Goal: Task Accomplishment & Management: Manage account settings

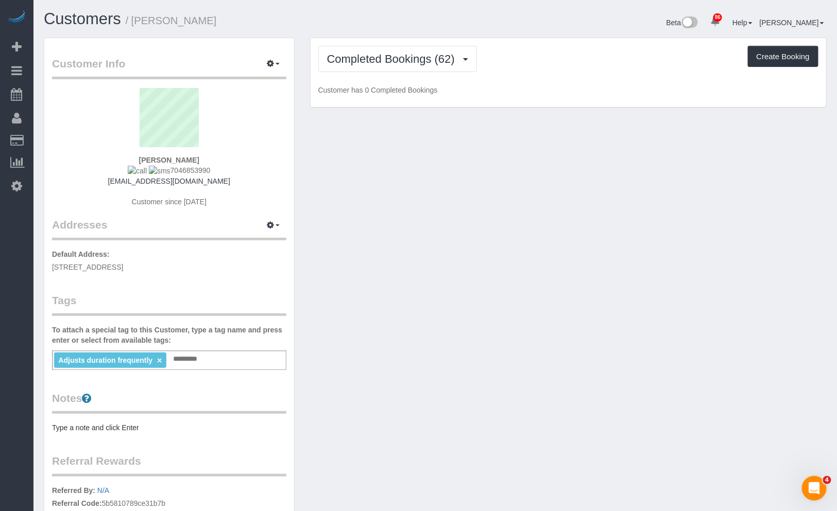
click at [224, 360] on div "Adjusts duration frequently × Add a tag" at bounding box center [169, 361] width 234 height 20
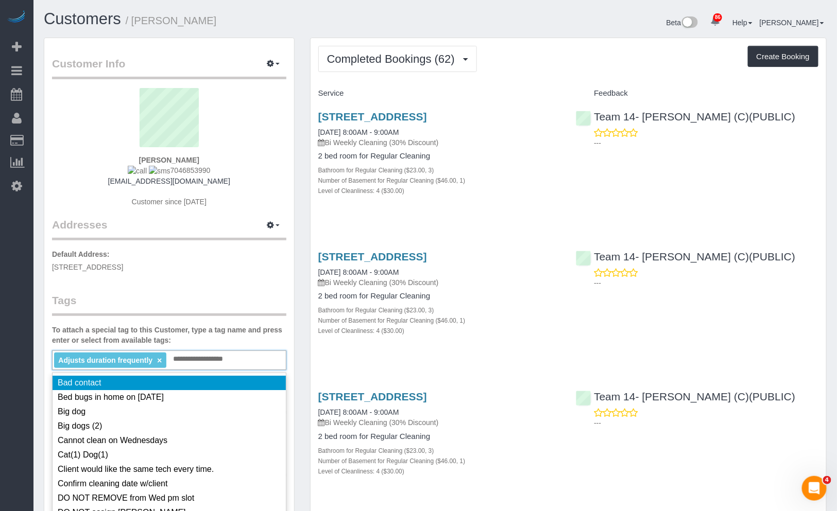
type input "**********"
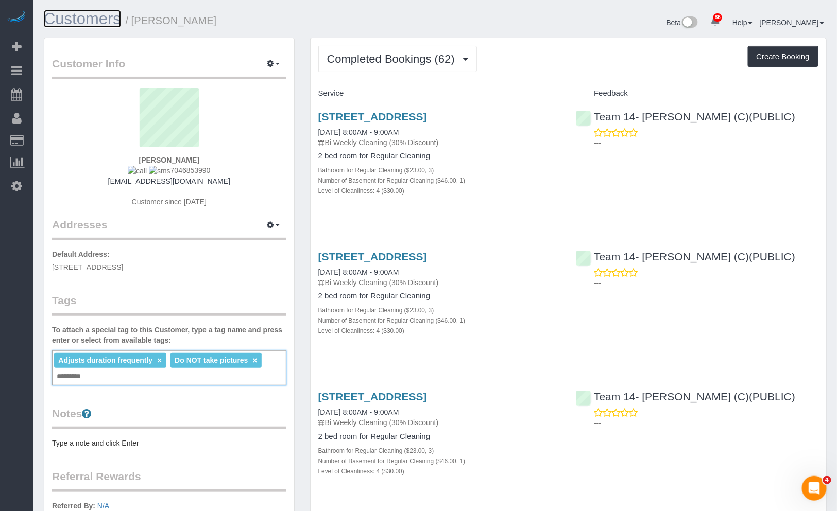
click at [56, 11] on link "Customers" at bounding box center [82, 19] width 77 height 18
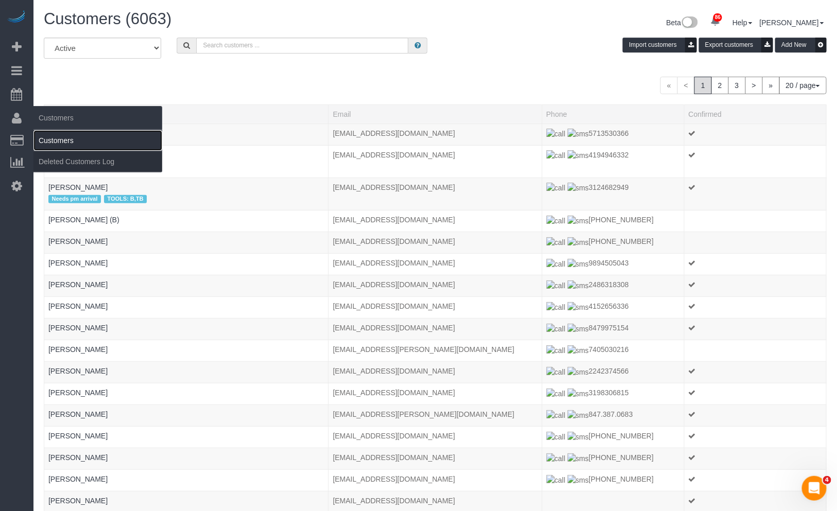
click at [89, 134] on link "Customers" at bounding box center [97, 140] width 129 height 21
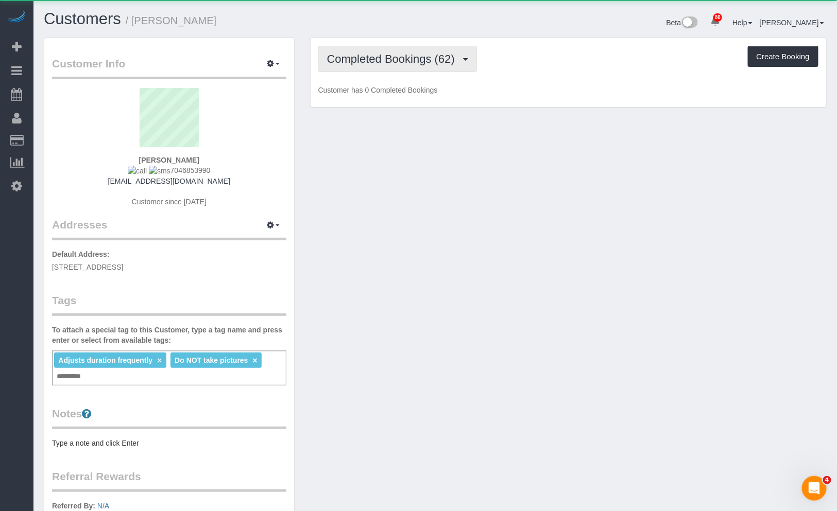
click at [399, 59] on span "Completed Bookings (62)" at bounding box center [393, 59] width 133 height 13
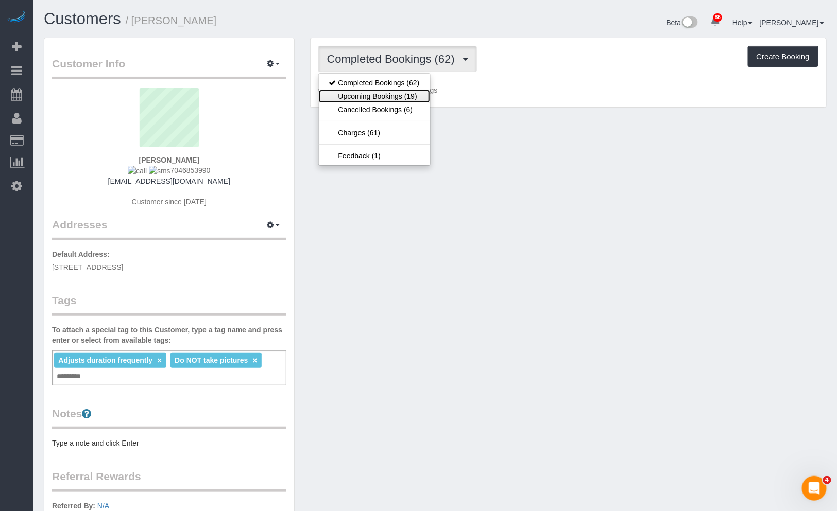
click at [394, 96] on link "Upcoming Bookings (19)" at bounding box center [374, 96] width 111 height 13
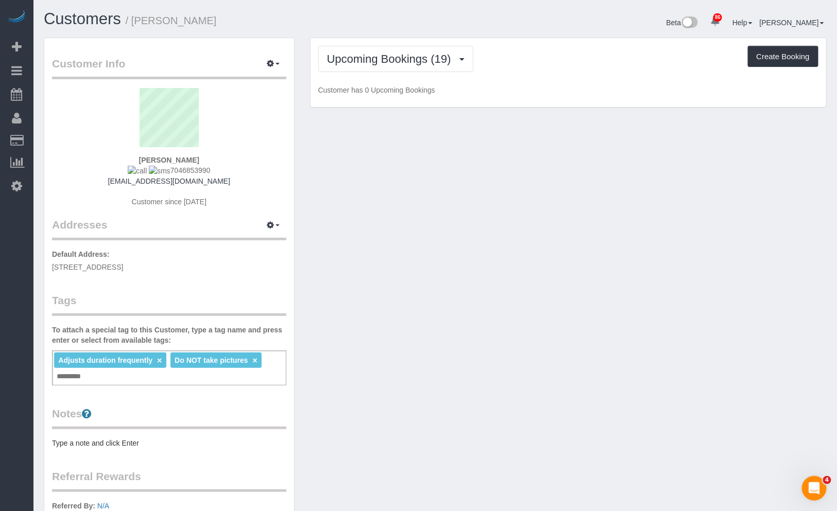
click at [431, 31] on div "Customers / [PERSON_NAME]" at bounding box center [235, 21] width 399 height 22
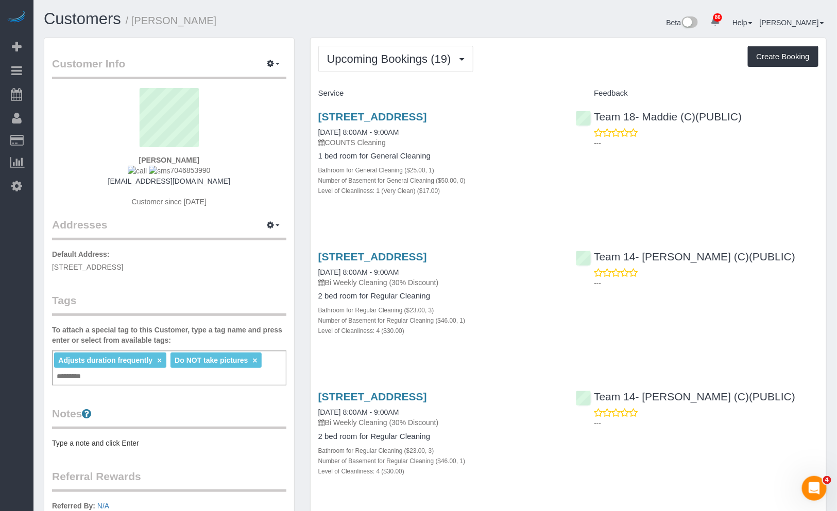
scroll to position [57, 0]
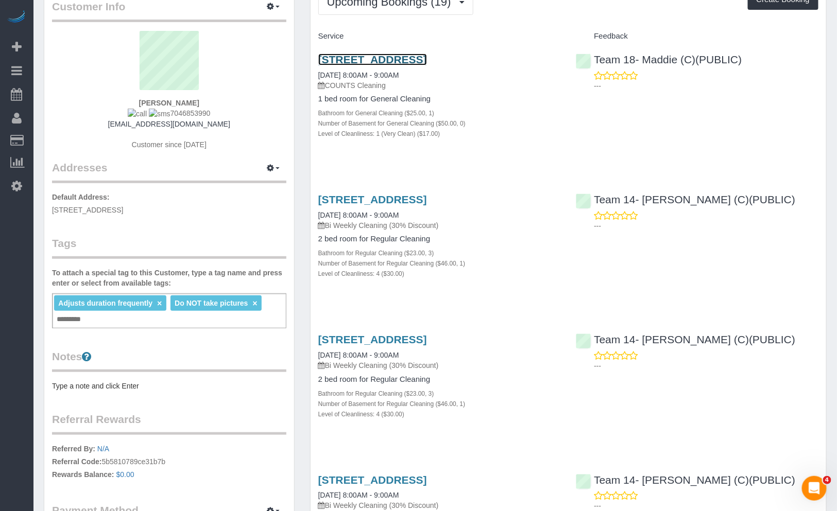
click at [371, 60] on link "[STREET_ADDRESS]" at bounding box center [372, 60] width 109 height 12
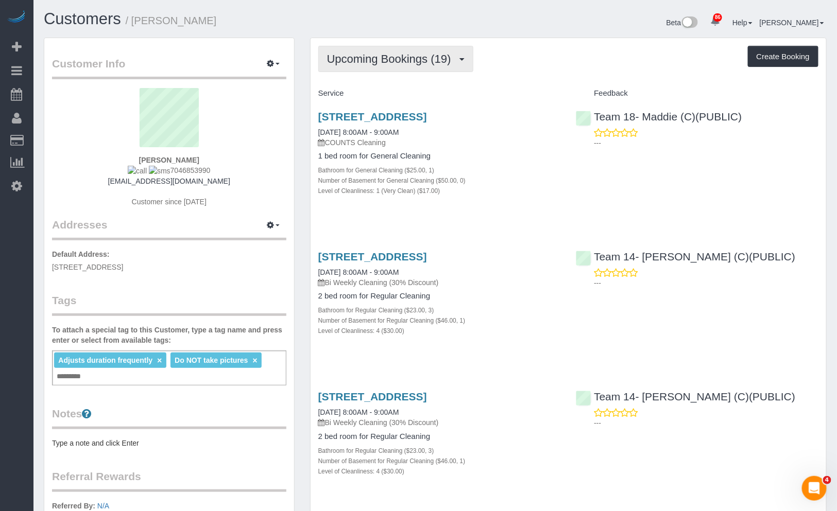
click at [406, 55] on span "Upcoming Bookings (19)" at bounding box center [391, 59] width 129 height 13
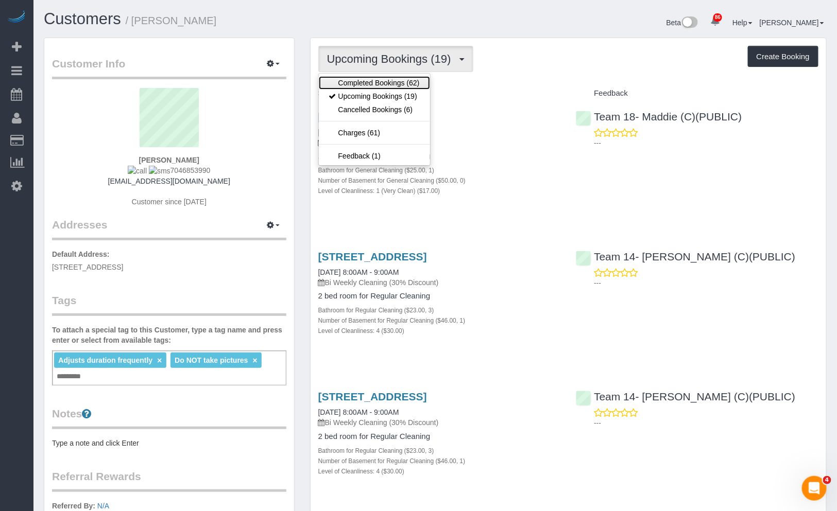
click at [385, 83] on link "Completed Bookings (62)" at bounding box center [374, 82] width 111 height 13
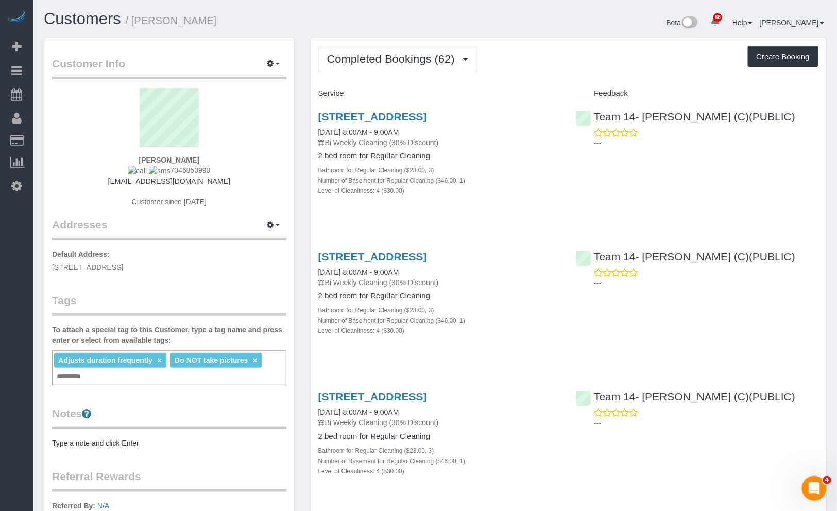
click at [185, 378] on div "Adjusts duration frequently × Do NOT take pictures × Add a tag" at bounding box center [169, 368] width 234 height 35
type input "*********"
click at [424, 53] on span "Completed Bookings (62)" at bounding box center [393, 59] width 133 height 13
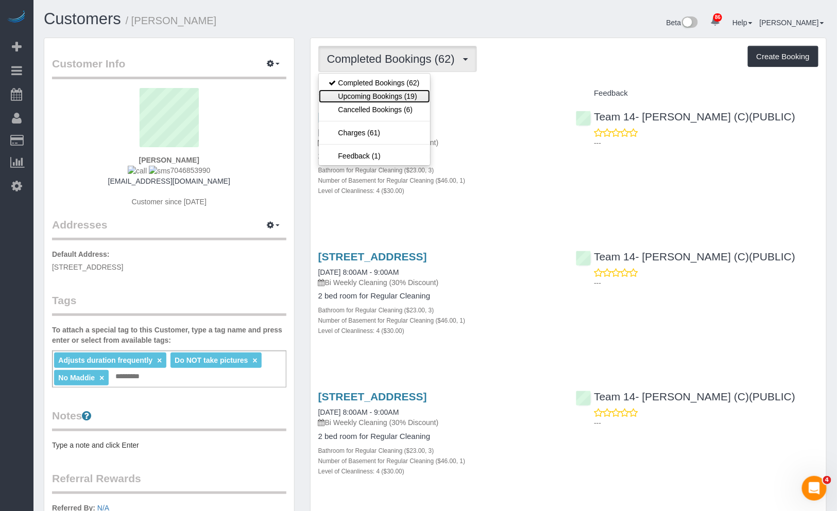
click at [400, 95] on link "Upcoming Bookings (19)" at bounding box center [374, 96] width 111 height 13
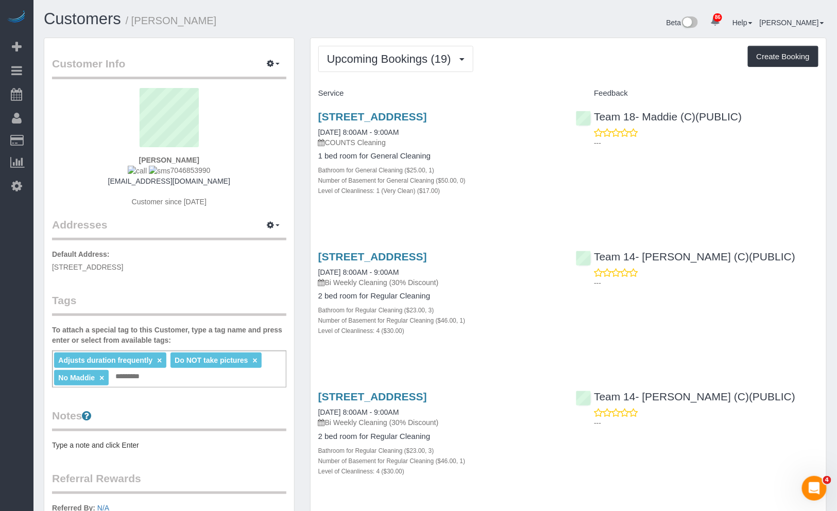
click at [551, 52] on div "Upcoming Bookings (19) Completed Bookings (62) Upcoming Bookings (19) Cancelled…" at bounding box center [568, 59] width 500 height 26
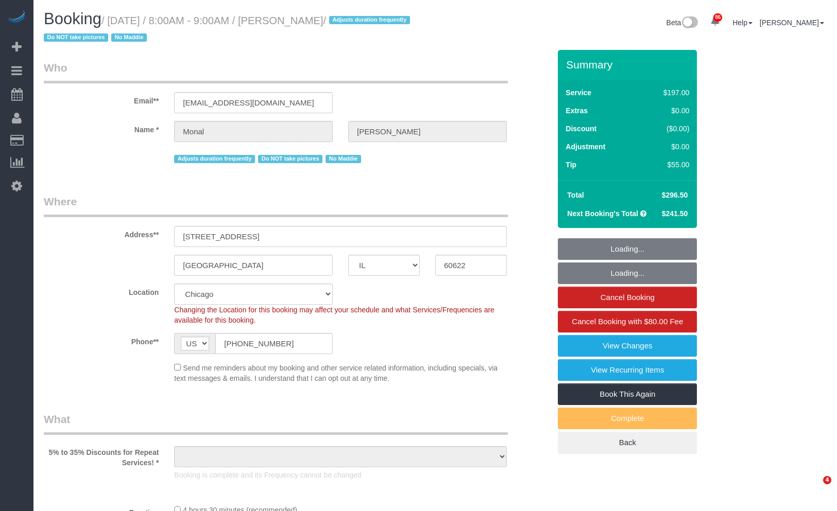
select select "IL"
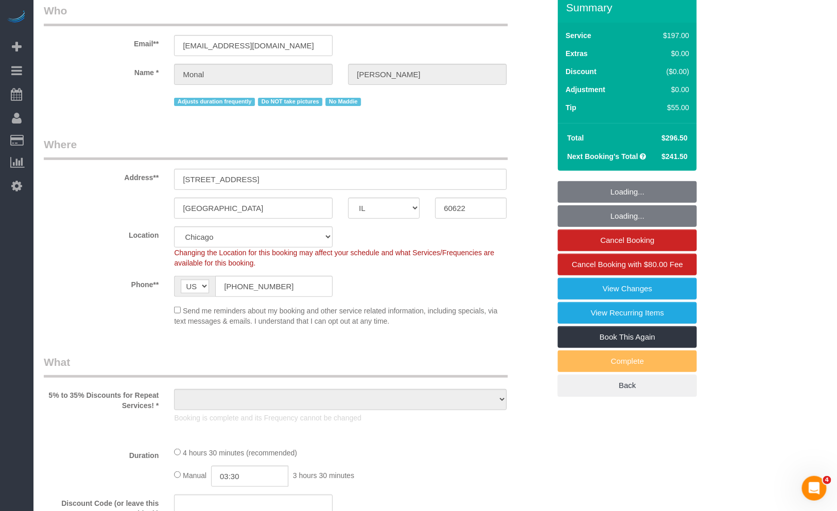
select select "string:fspay-a11a6928-ff27-4b70-80f4-5cc45b447516"
select select "number:1"
select select "number:58"
select select "number:139"
select select "number:106"
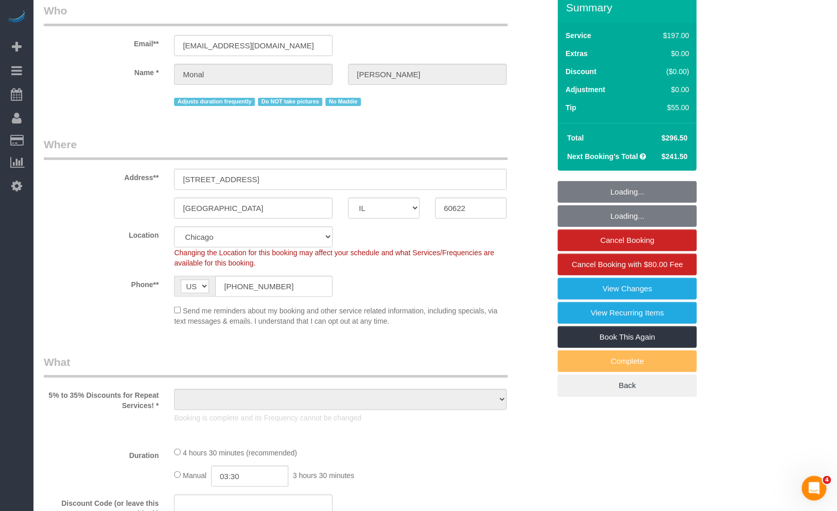
select select "object:1063"
select select "spot1"
select select "object:1157"
select select "512"
select select "3"
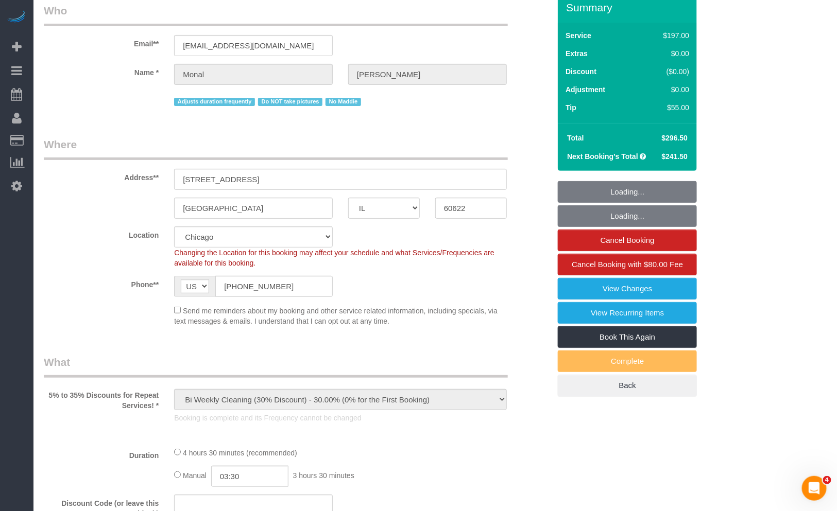
select select "1"
select select "4"
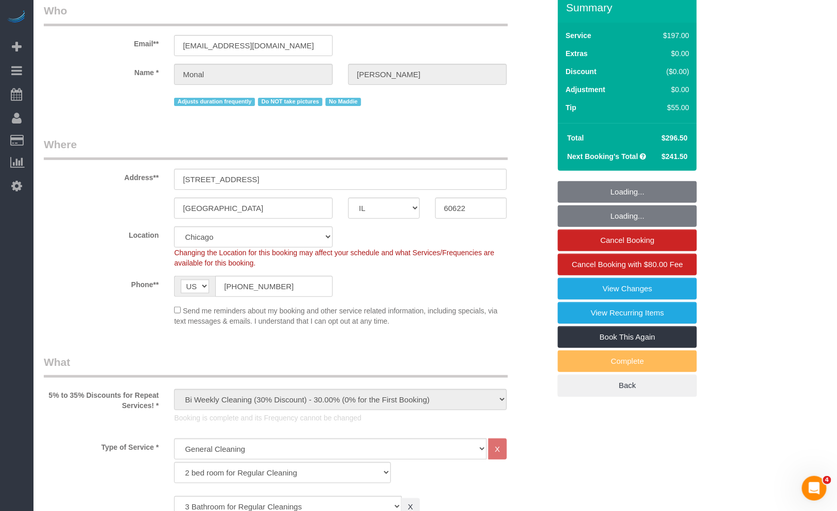
select select "3"
select select "1"
select select "4"
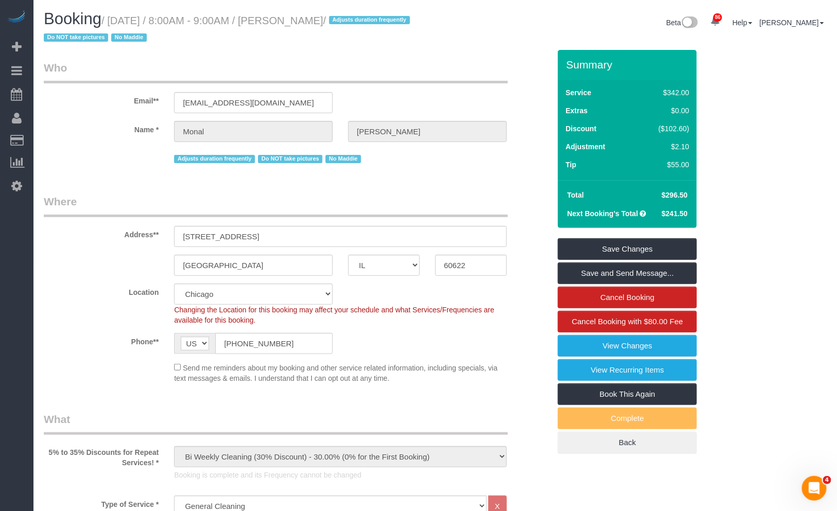
drag, startPoint x: 660, startPoint y: 192, endPoint x: 694, endPoint y: 191, distance: 34.0
click at [694, 191] on div "Total $296.50 Next Booking's Total $241.50" at bounding box center [627, 204] width 139 height 48
click at [708, 192] on div "Summary Service $342.00 Extras $0.00 Discount ($102.60) Adjustment $2.10 Tip $5…" at bounding box center [648, 262] width 196 height 424
drag, startPoint x: 683, startPoint y: 191, endPoint x: 667, endPoint y: 192, distance: 16.0
click at [667, 192] on span "$296.50" at bounding box center [675, 195] width 26 height 8
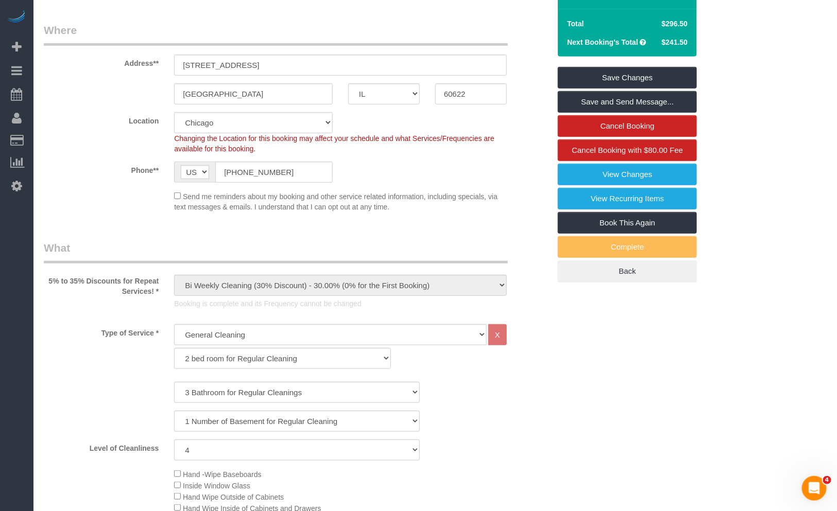
scroll to position [57, 0]
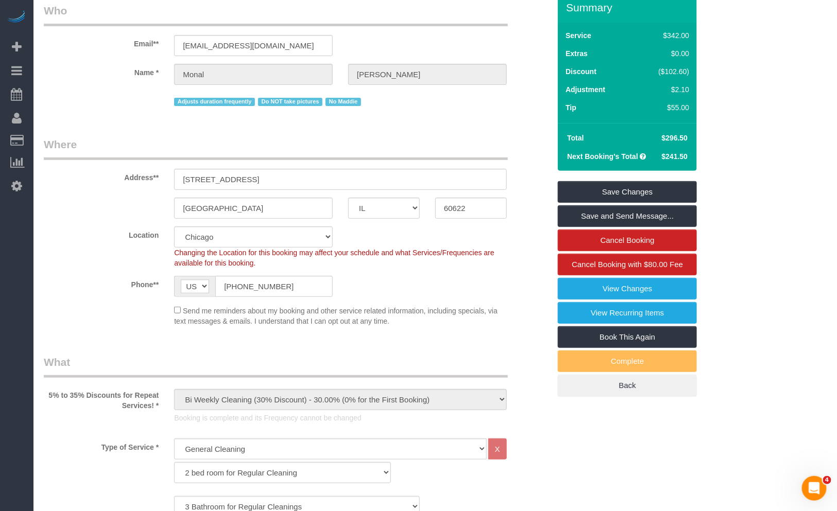
click at [725, 183] on div "Summary Service $342.00 Extras $0.00 Discount ($102.60) Adjustment $2.10 Tip $5…" at bounding box center [648, 205] width 196 height 424
drag, startPoint x: 665, startPoint y: 136, endPoint x: 717, endPoint y: 138, distance: 52.0
click at [717, 138] on div "Summary Service $342.00 Extras $0.00 Discount ($102.60) Adjustment $2.10 Tip $5…" at bounding box center [648, 205] width 196 height 424
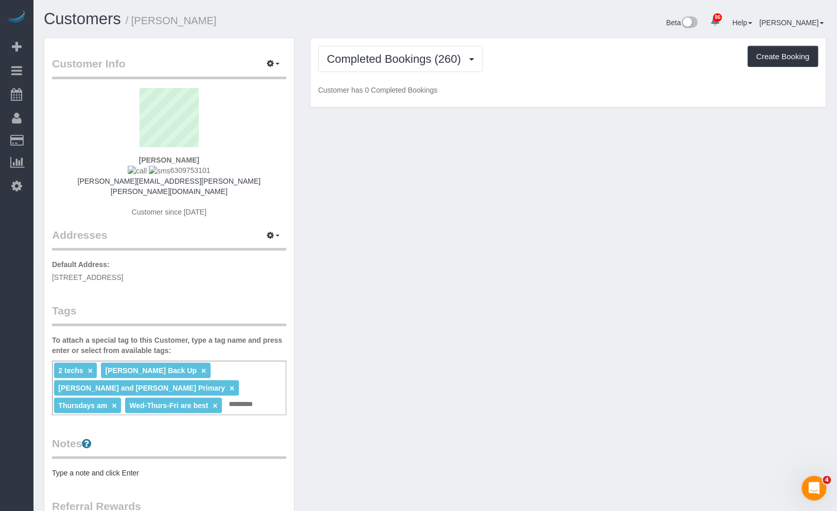
scroll to position [114, 0]
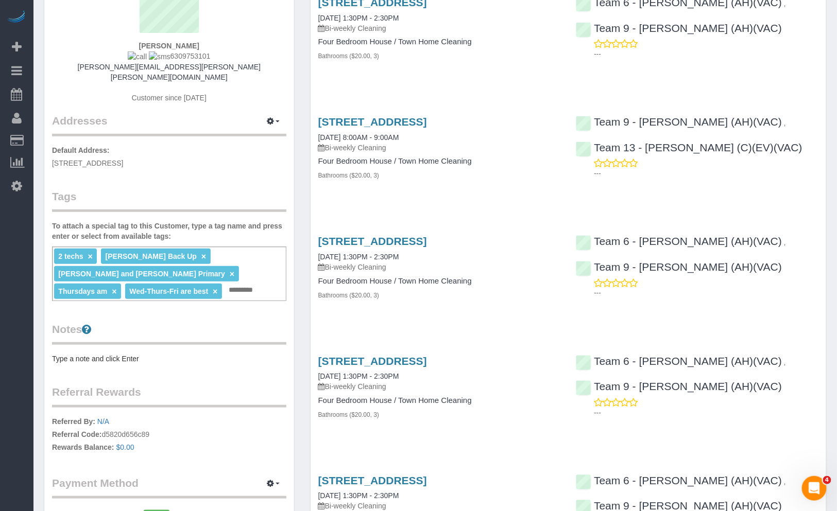
click at [226, 284] on input "text" at bounding box center [244, 290] width 36 height 13
type input "**********"
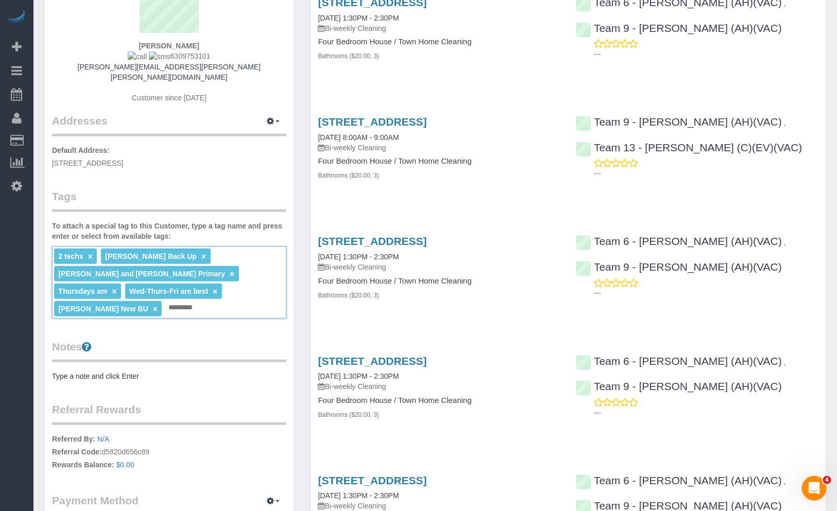
scroll to position [0, 0]
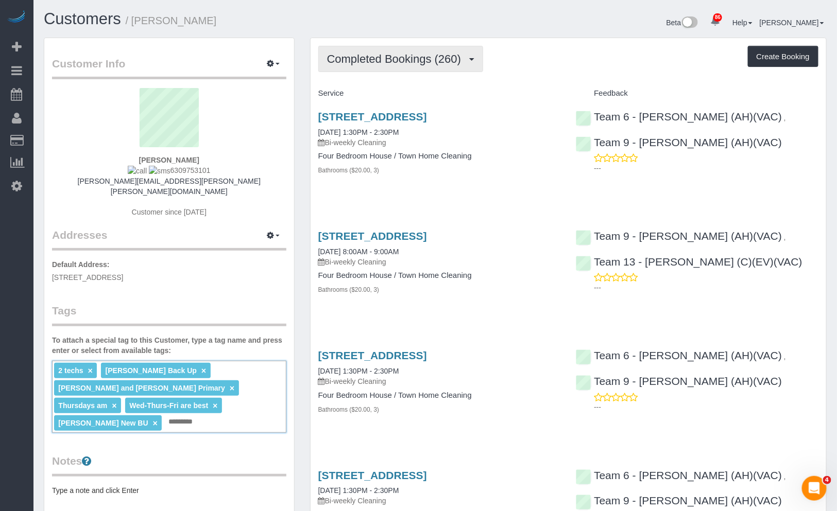
click at [428, 53] on span "Completed Bookings (260)" at bounding box center [396, 59] width 139 height 13
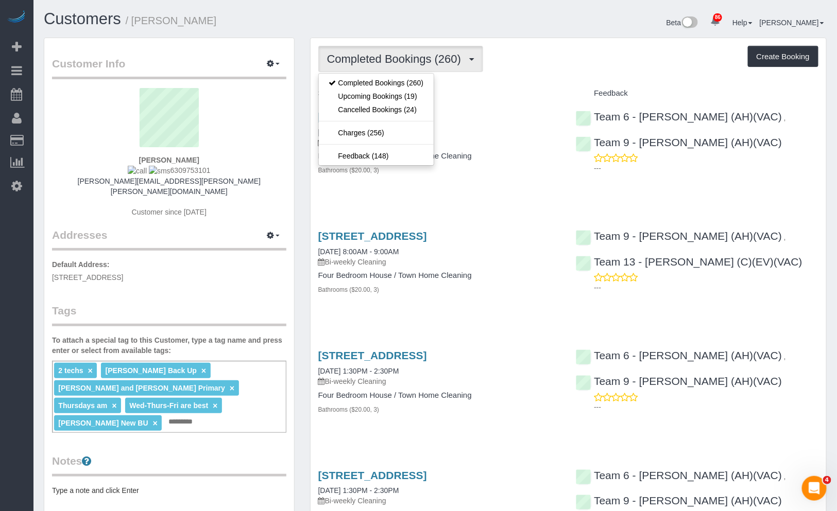
click at [514, 48] on div "Completed Bookings (260) Completed Bookings (260) Upcoming Bookings (19) Cancel…" at bounding box center [568, 59] width 500 height 26
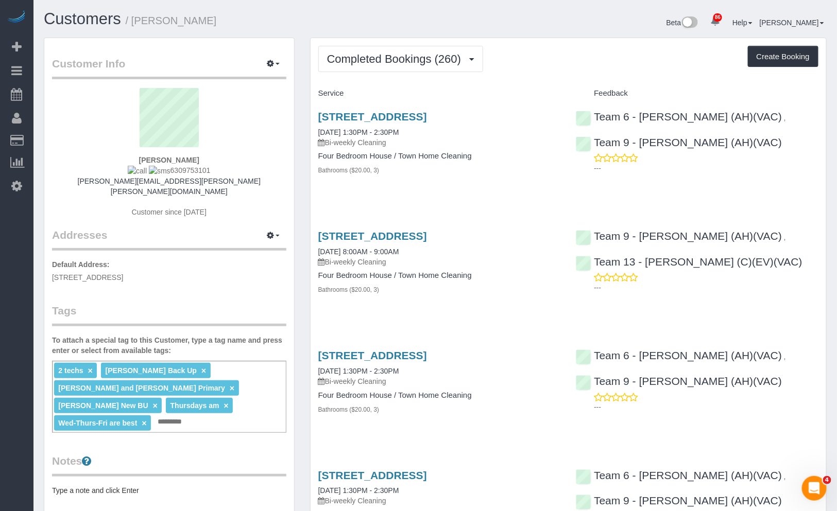
drag, startPoint x: 208, startPoint y: 168, endPoint x: 163, endPoint y: 167, distance: 44.8
click at [163, 167] on div "Nick Jones 6309753101 nicholas.andrew.jones@gmail.com Customer since 2015" at bounding box center [169, 158] width 234 height 140
copy span "6309753101"
click at [140, 20] on small "/ Nick Jones" at bounding box center [171, 20] width 91 height 11
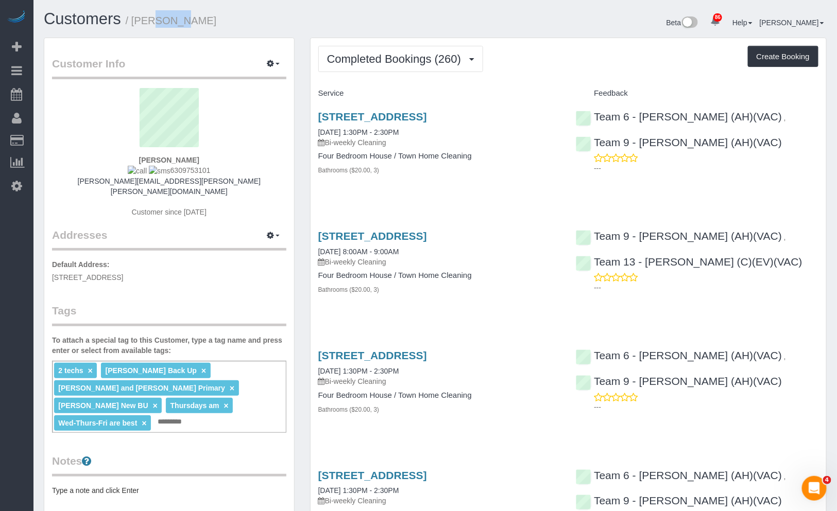
copy small "Nick"
click at [412, 62] on span "Completed Bookings (260)" at bounding box center [396, 59] width 139 height 13
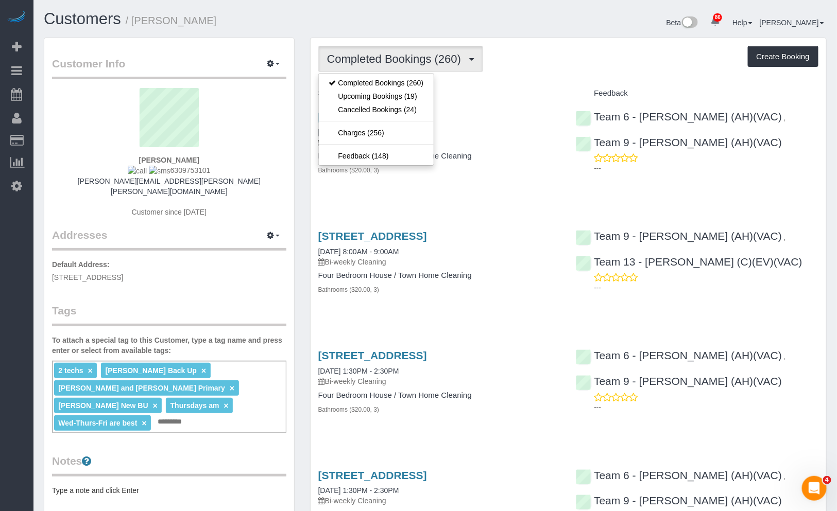
click at [240, 166] on div "Nick Jones 6309753101 nicholas.andrew.jones@gmail.com Customer since 2015" at bounding box center [169, 158] width 234 height 140
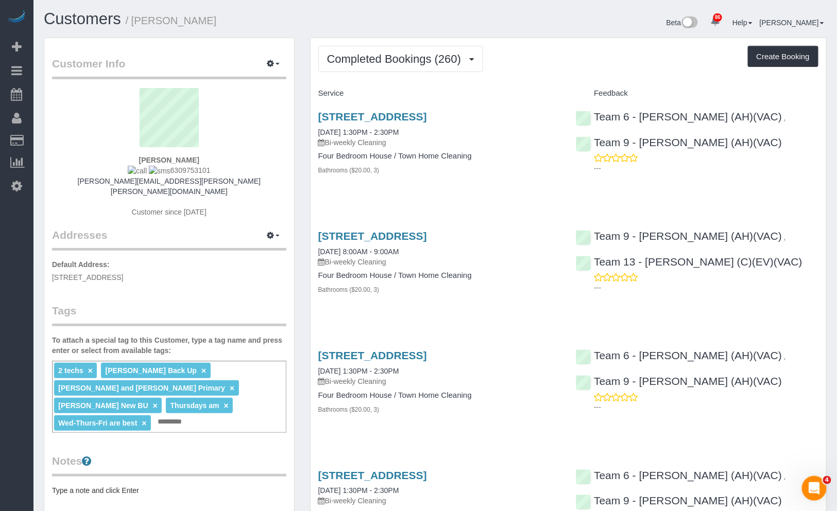
drag, startPoint x: 229, startPoint y: 170, endPoint x: 161, endPoint y: 173, distance: 67.5
click at [161, 173] on div "Nick Jones 6309753101 nicholas.andrew.jones@gmail.com Customer since 2015" at bounding box center [169, 158] width 234 height 140
copy span "6309753101"
click at [97, 21] on link "Customers" at bounding box center [82, 19] width 77 height 18
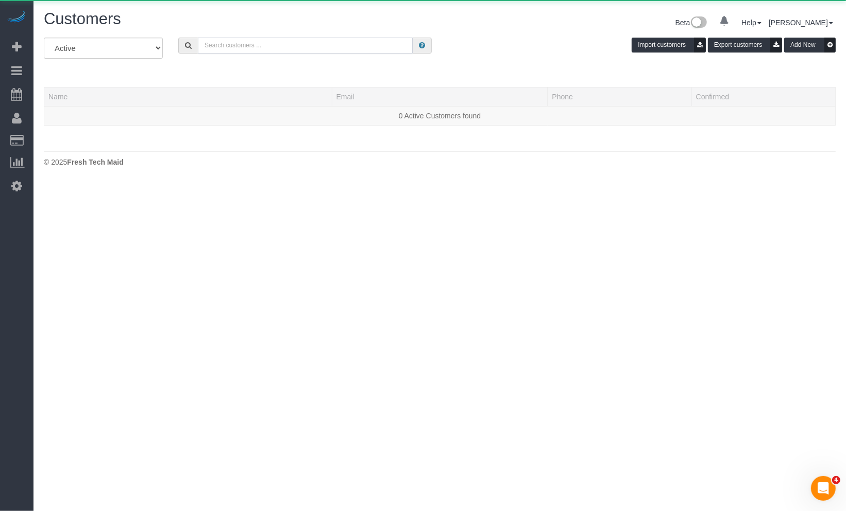
click at [309, 40] on input "text" at bounding box center [305, 46] width 215 height 16
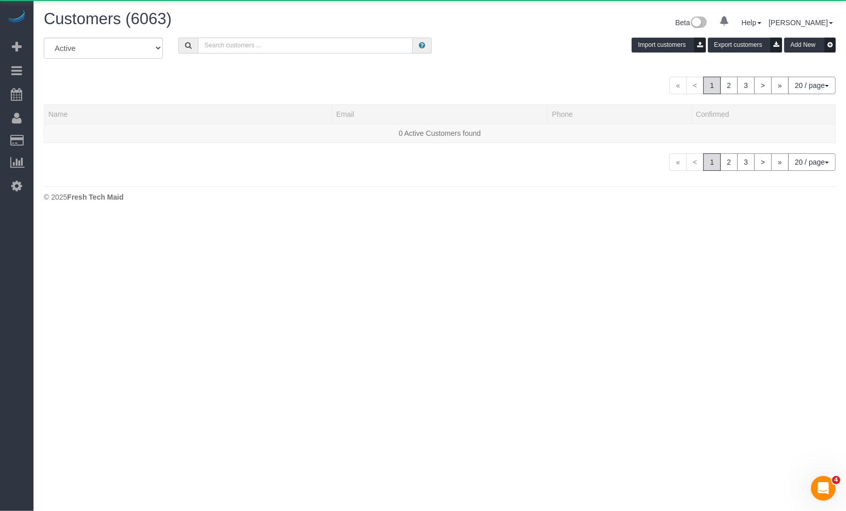
paste input "Anne Heinz"
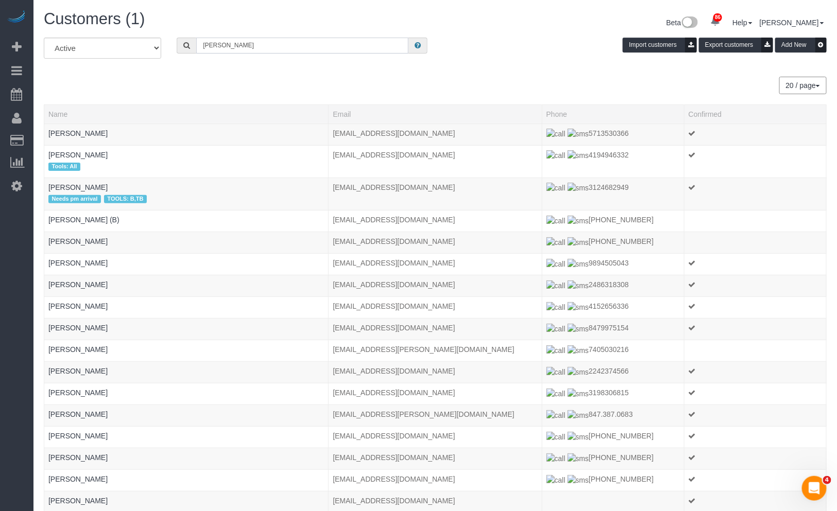
click at [265, 42] on input "Anne Heinz" at bounding box center [302, 46] width 212 height 16
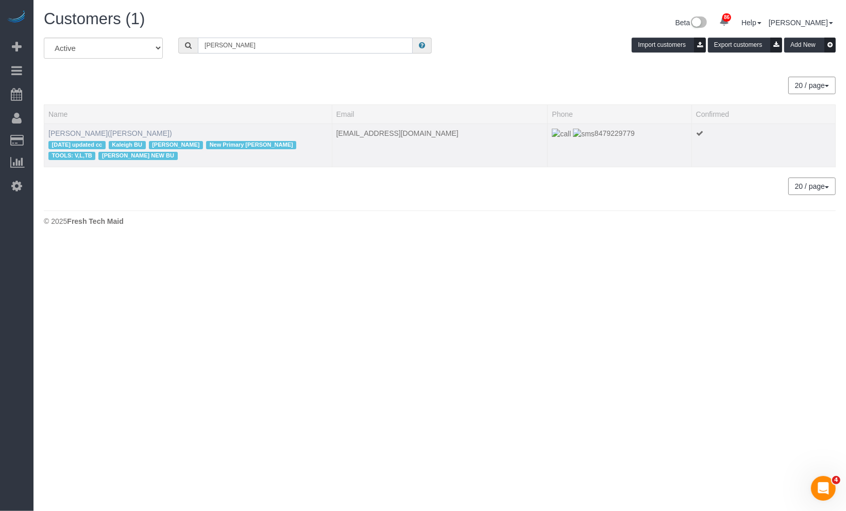
type input "Anne Heinz"
click at [78, 134] on link "Anne Heinz(Haley)" at bounding box center [110, 133] width 124 height 8
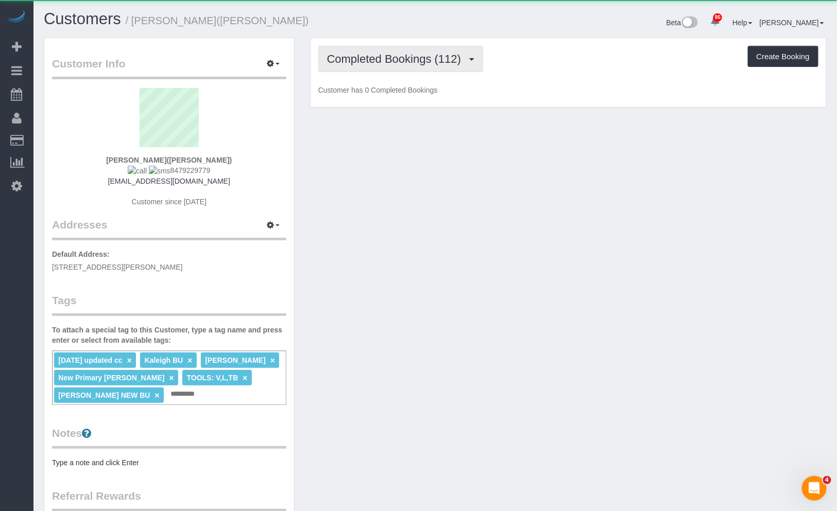
click at [400, 64] on span "Completed Bookings (112)" at bounding box center [396, 59] width 139 height 13
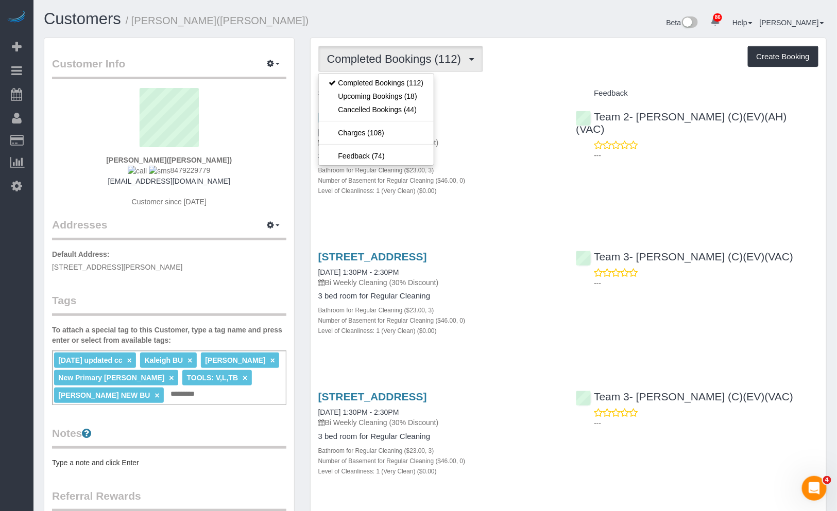
click at [395, 53] on span "Completed Bookings (112)" at bounding box center [396, 59] width 139 height 13
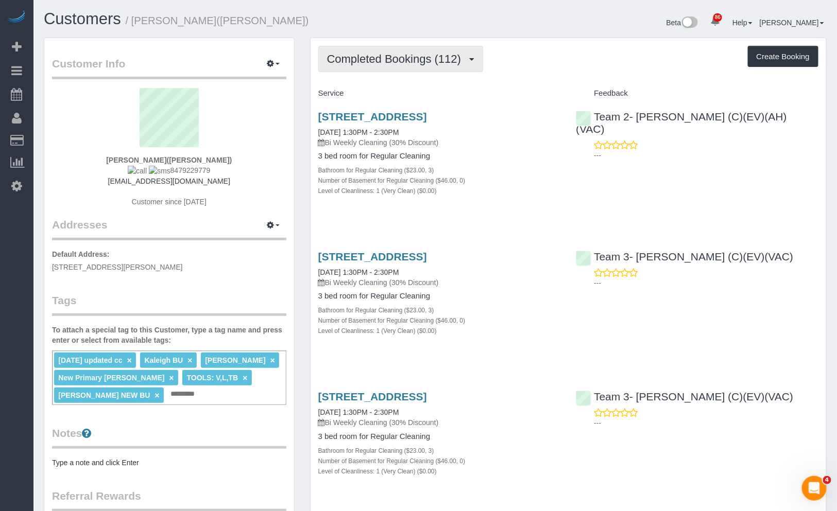
click at [384, 58] on span "Completed Bookings (112)" at bounding box center [396, 59] width 139 height 13
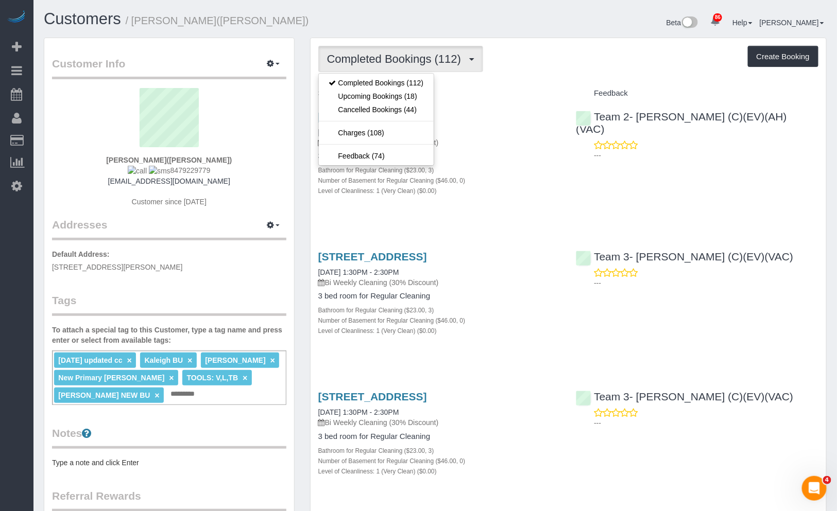
drag, startPoint x: 574, startPoint y: 35, endPoint x: 573, endPoint y: 45, distance: 10.4
click at [574, 36] on div "Beta 86 Your Notifications You have 0 alerts × You have 1 to charge for 09/29/2…" at bounding box center [634, 23] width 399 height 27
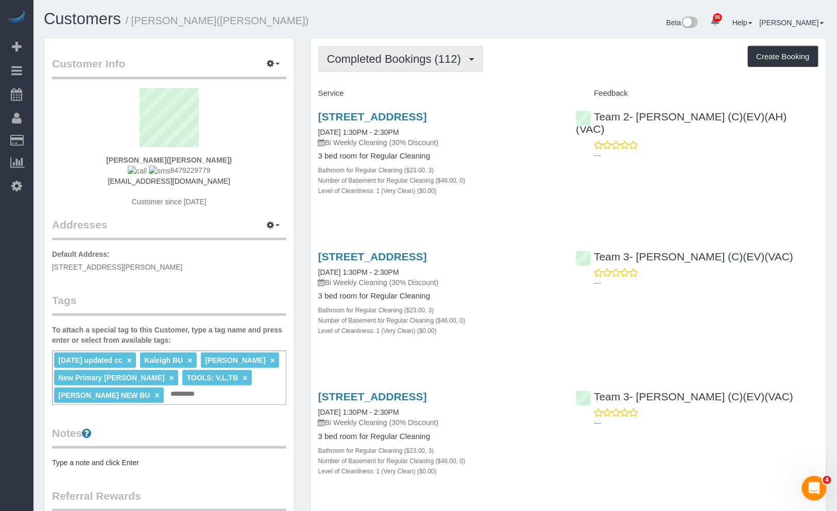
click at [402, 67] on button "Completed Bookings (112)" at bounding box center [400, 59] width 165 height 26
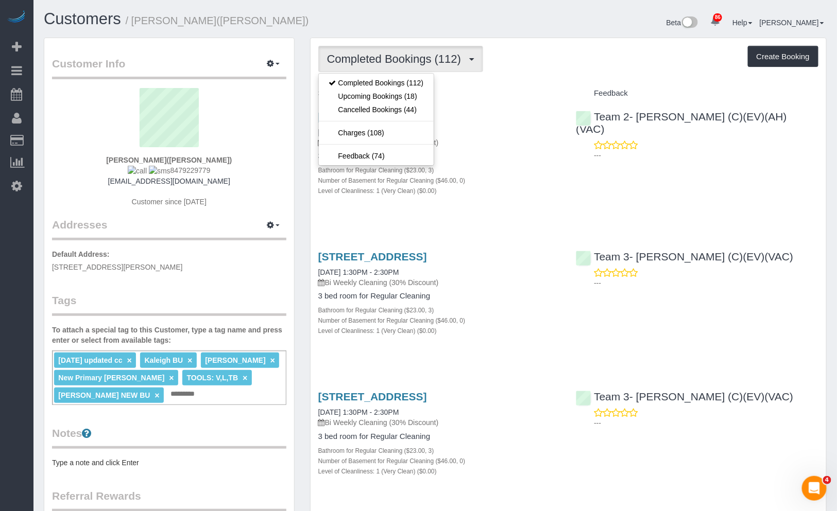
click at [564, 52] on div "Completed Bookings (112) Completed Bookings (112) Upcoming Bookings (18) Cancel…" at bounding box center [568, 59] width 500 height 26
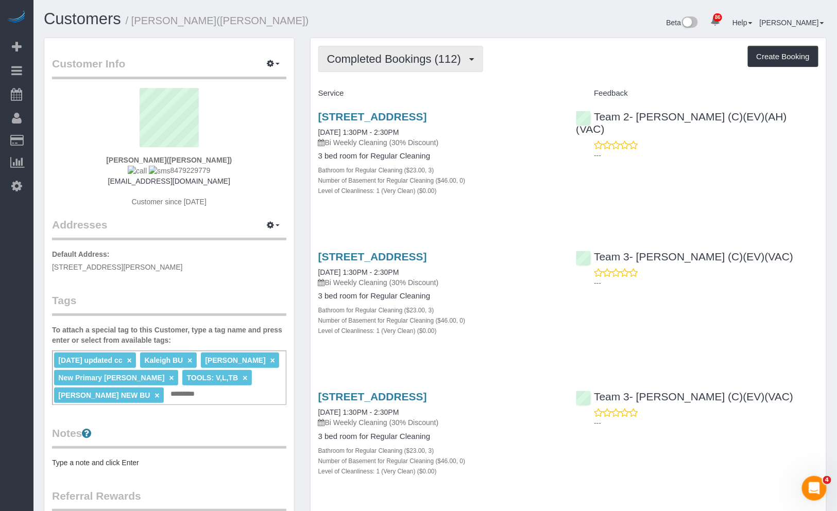
click at [458, 53] on span "Completed Bookings (112)" at bounding box center [396, 59] width 139 height 13
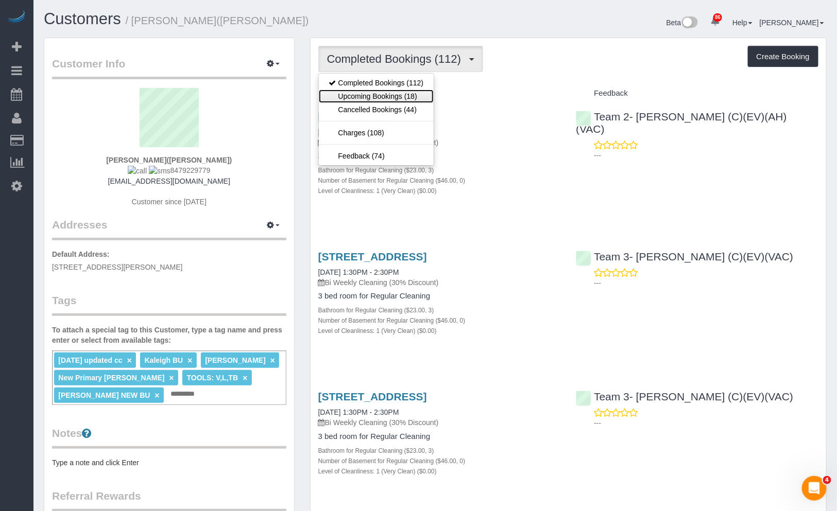
click at [415, 94] on link "Upcoming Bookings (18)" at bounding box center [376, 96] width 115 height 13
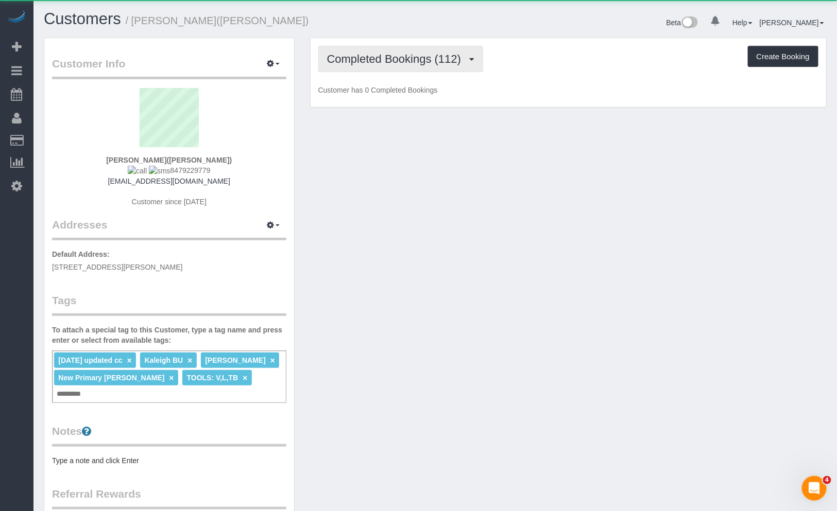
click at [374, 54] on span "Completed Bookings (112)" at bounding box center [396, 59] width 139 height 13
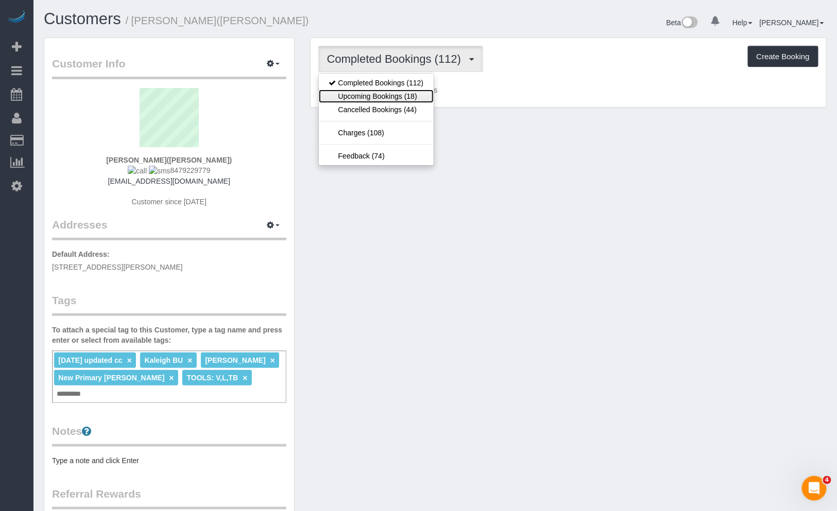
click at [388, 92] on link "Upcoming Bookings (18)" at bounding box center [376, 96] width 115 height 13
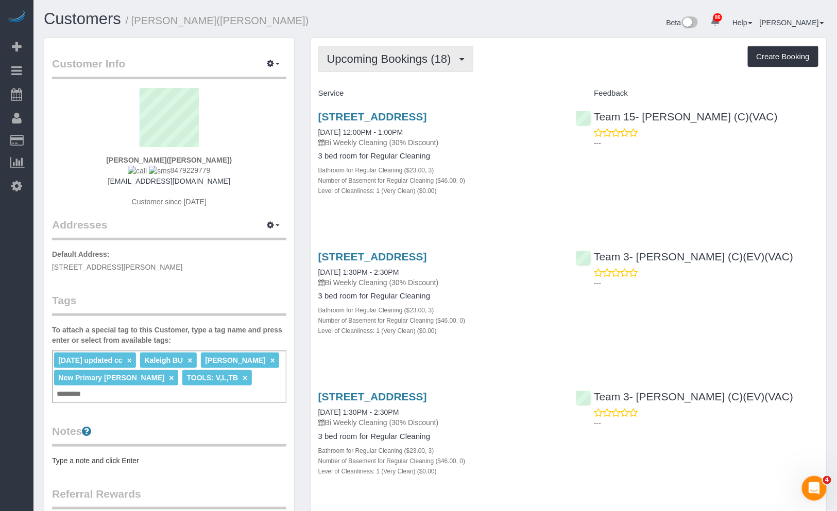
click at [402, 54] on span "Upcoming Bookings (18)" at bounding box center [391, 59] width 129 height 13
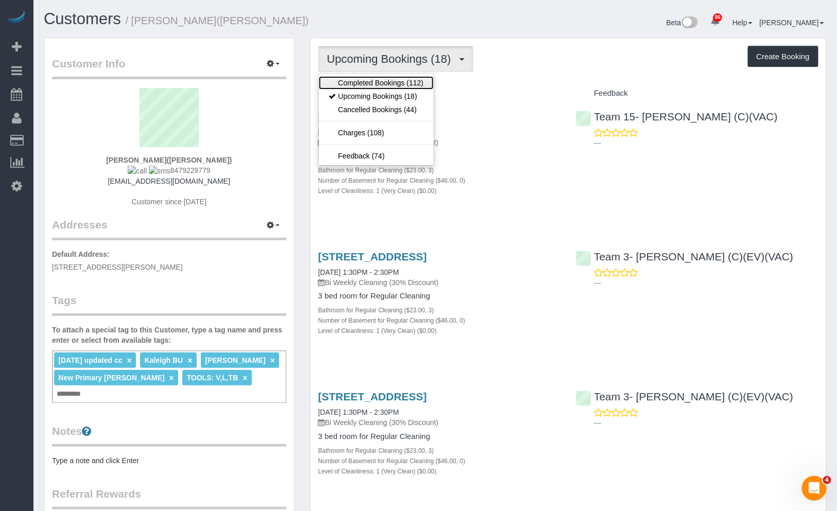
click at [416, 84] on link "Completed Bookings (112)" at bounding box center [376, 82] width 115 height 13
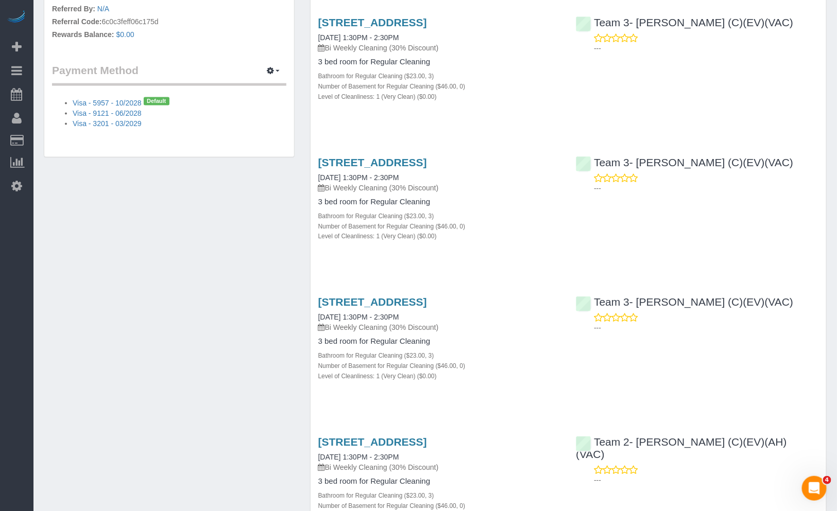
scroll to position [229, 0]
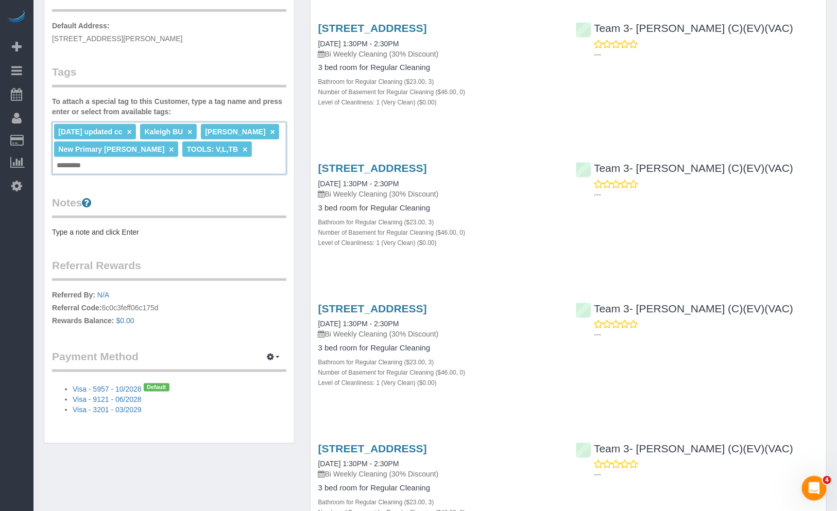
click at [90, 159] on input "text" at bounding box center [72, 165] width 36 height 13
type input "**********"
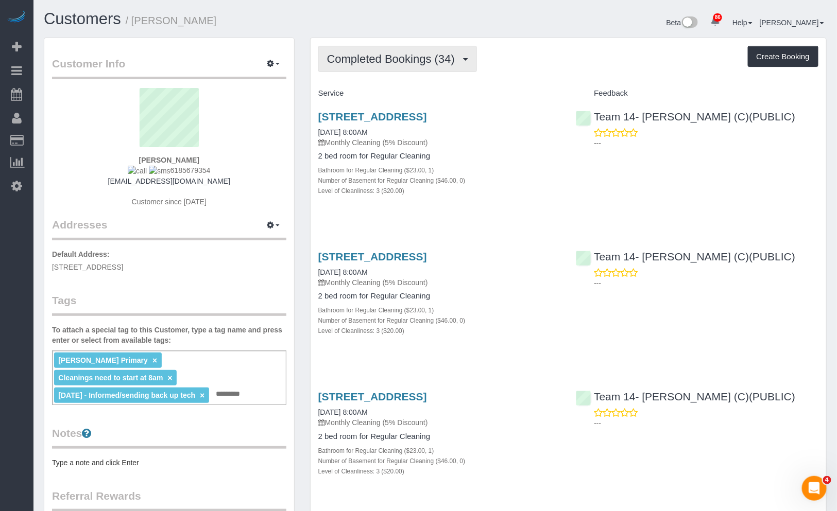
click at [453, 53] on span "Completed Bookings (34)" at bounding box center [393, 59] width 133 height 13
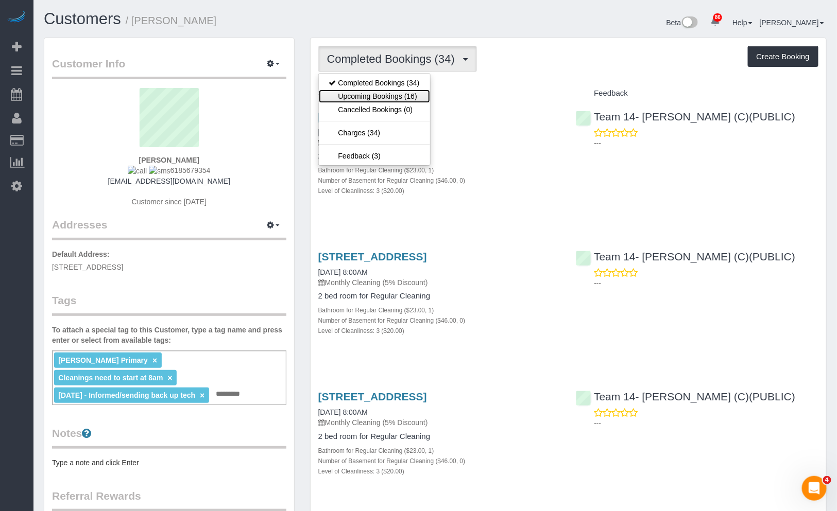
click at [389, 102] on link "Upcoming Bookings (16)" at bounding box center [374, 96] width 111 height 13
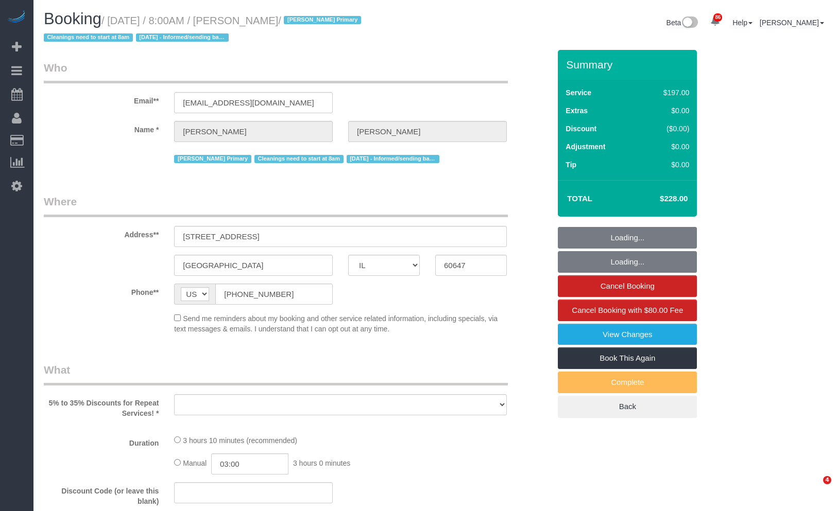
select select "IL"
select select "object:969"
select select "512"
select select "3"
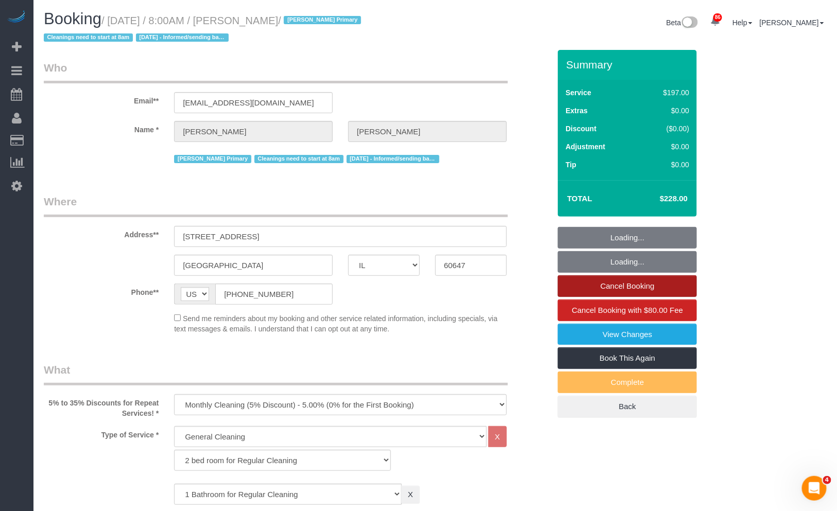
select select "number:1"
select select "number:58"
select select "number:139"
select select "number:106"
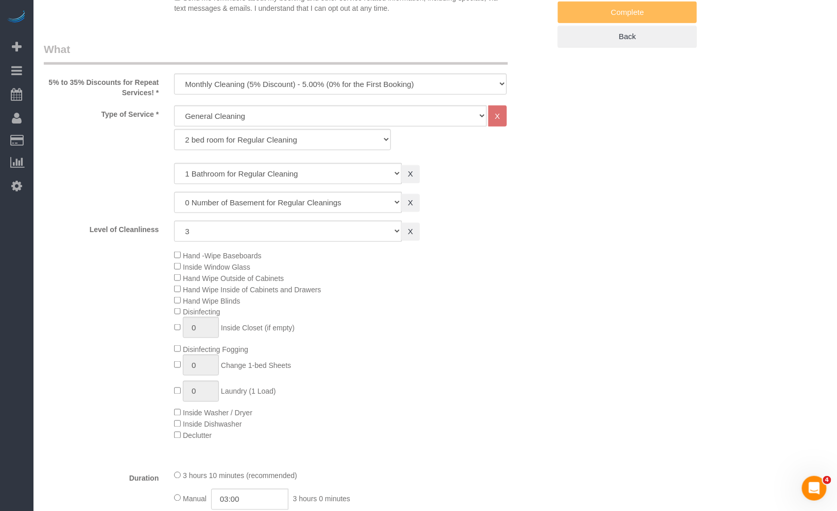
select select "object:1299"
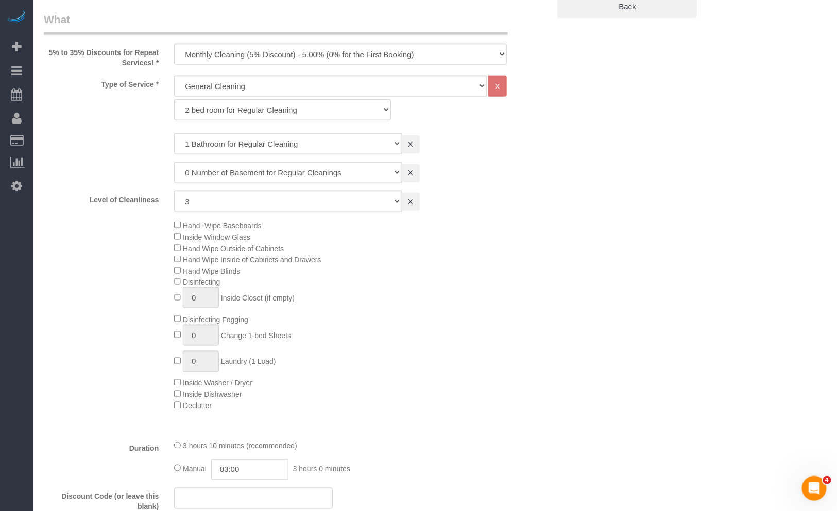
select select "3"
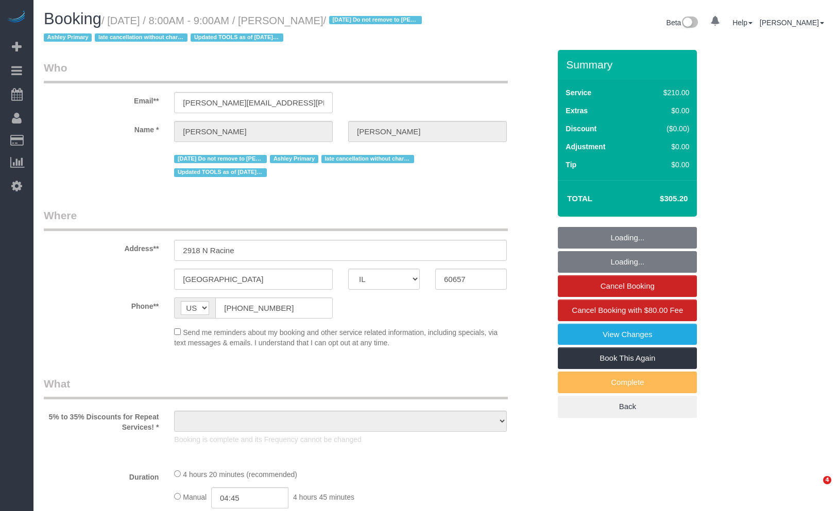
select select "IL"
select select "string:fspay-1455eeb4-d992-4c7c-a082-5b71c23a100a"
select select "number:1"
select select "number:66"
select select "number:139"
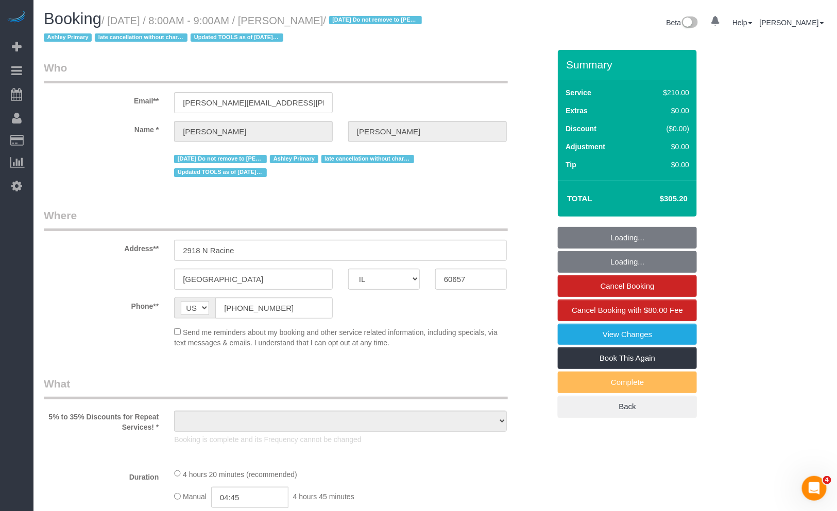
select select "number:106"
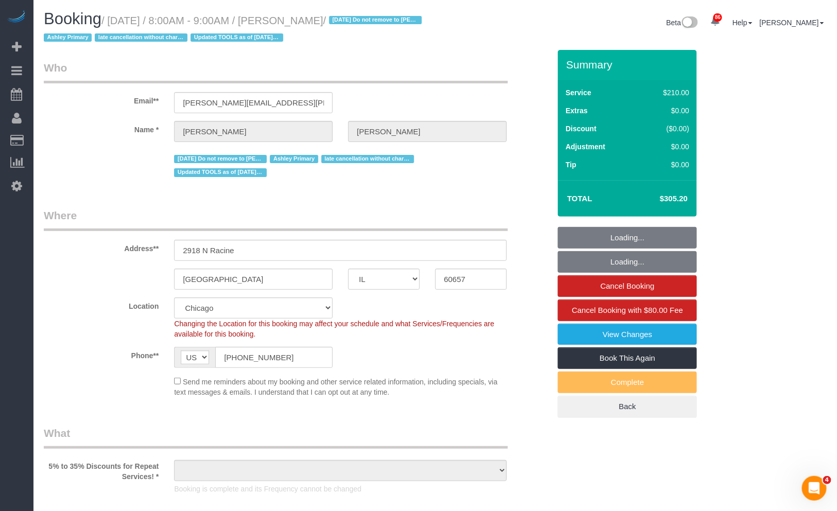
select select "object:1062"
select select "512"
select select "4"
select select "spot1"
select select "object:1369"
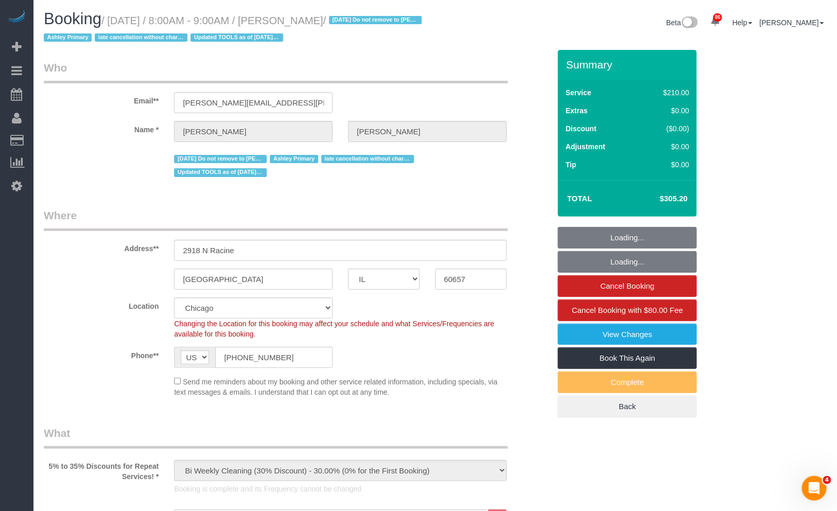
select select "4"
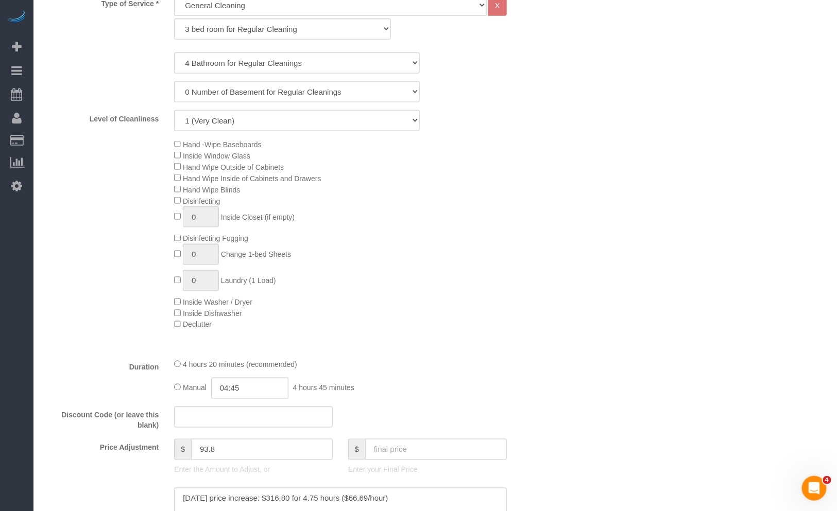
scroll to position [114, 0]
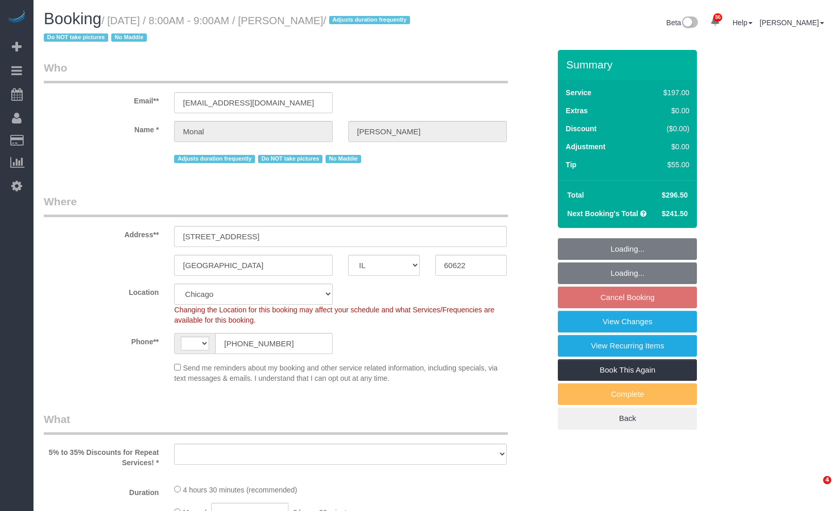
select select "IL"
select select "number:1"
select select "number:58"
select select "number:139"
select select "number:106"
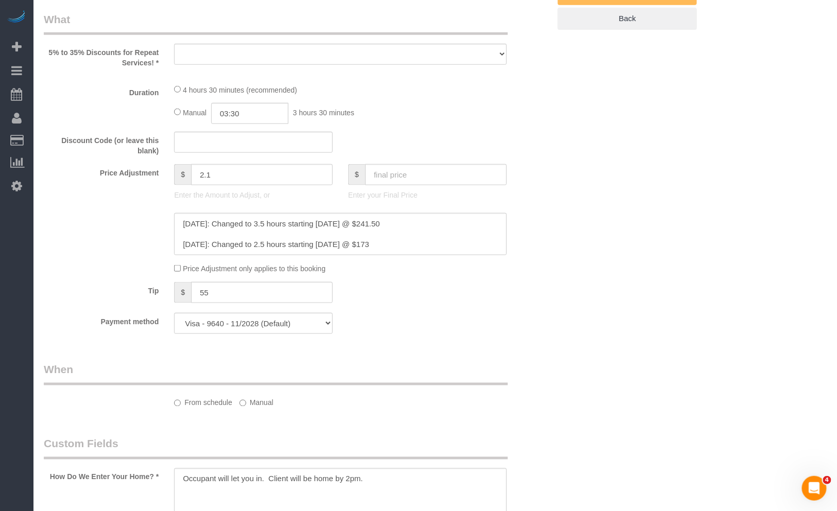
select select "string:US"
select select "object:1288"
select select "512"
select select "3"
select select "1"
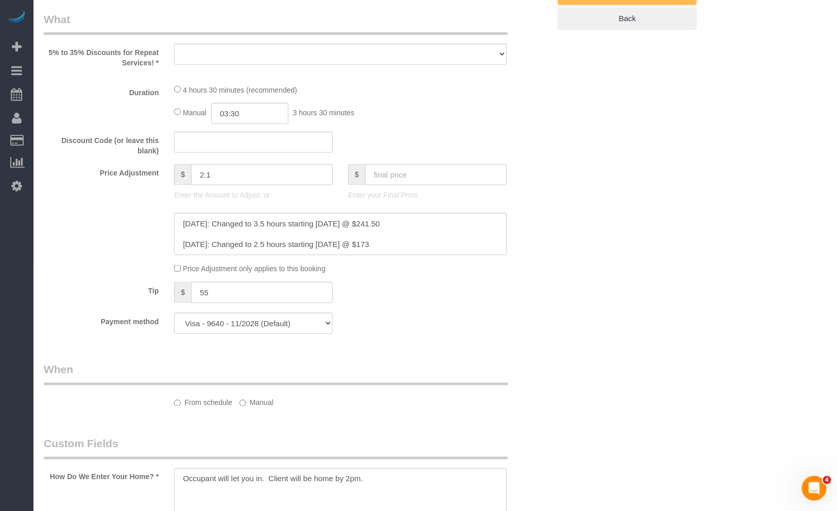
select select "4"
select select "spot1"
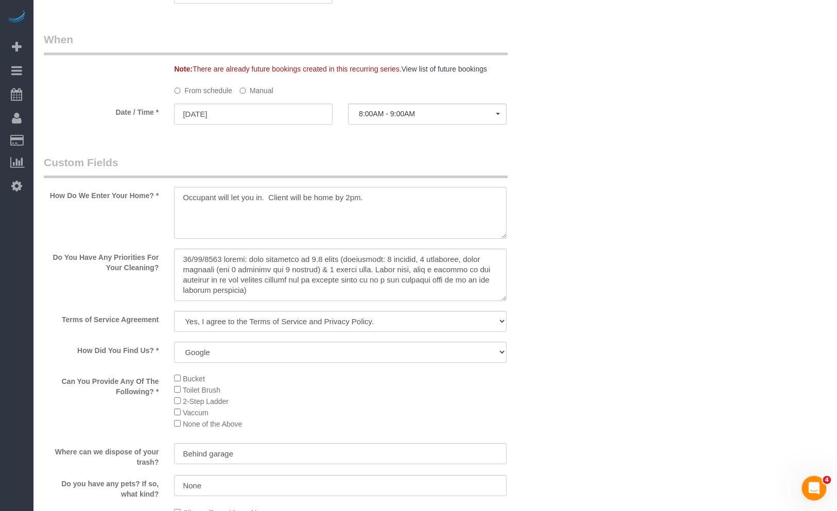
select select "3"
select select "1"
select select "4"
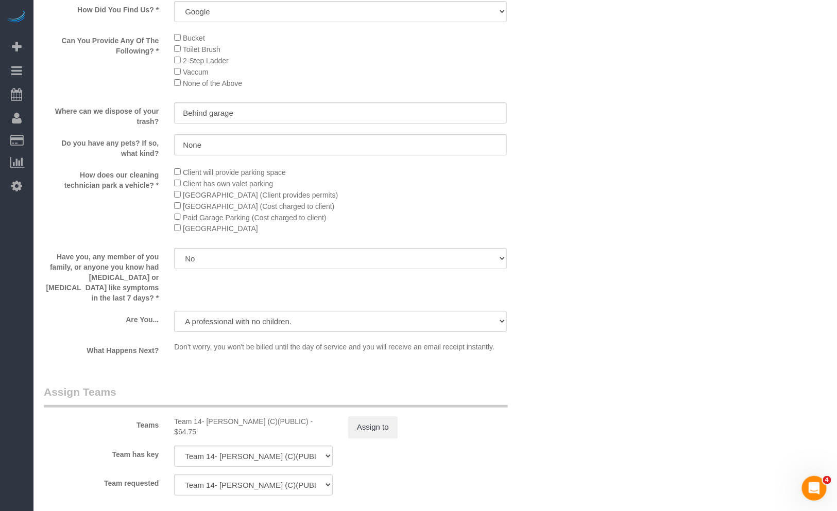
scroll to position [1714, 0]
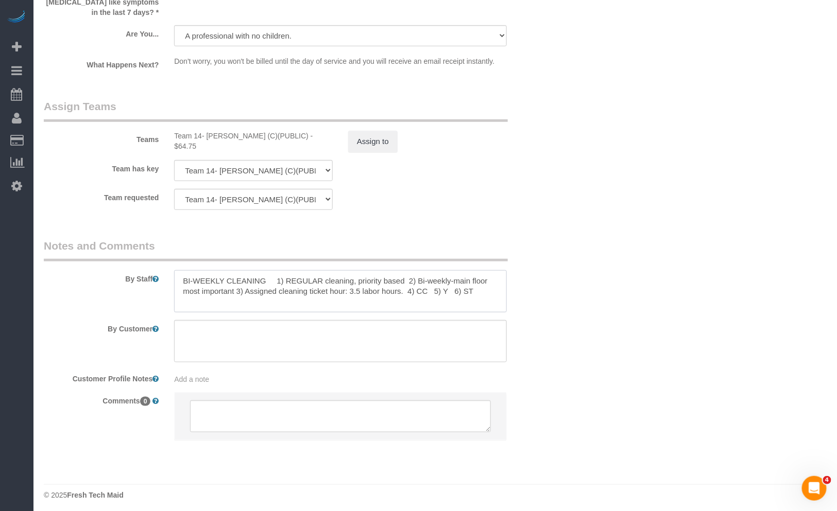
click at [425, 289] on textarea at bounding box center [340, 291] width 333 height 42
click at [470, 286] on textarea at bounding box center [340, 291] width 333 height 42
click at [287, 290] on textarea at bounding box center [340, 291] width 333 height 42
click at [264, 277] on textarea at bounding box center [340, 291] width 333 height 42
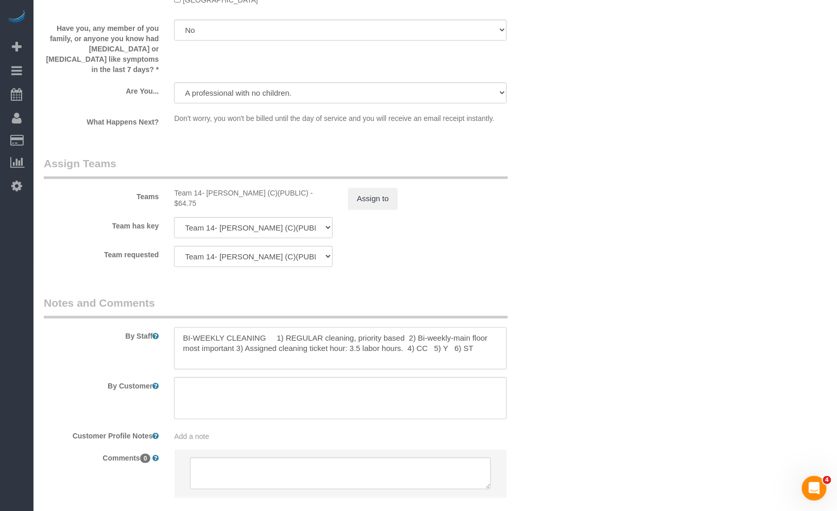
click at [450, 340] on textarea at bounding box center [340, 349] width 333 height 42
drag, startPoint x: 488, startPoint y: 338, endPoint x: 568, endPoint y: 327, distance: 80.1
click at [497, 354] on textarea at bounding box center [340, 349] width 333 height 42
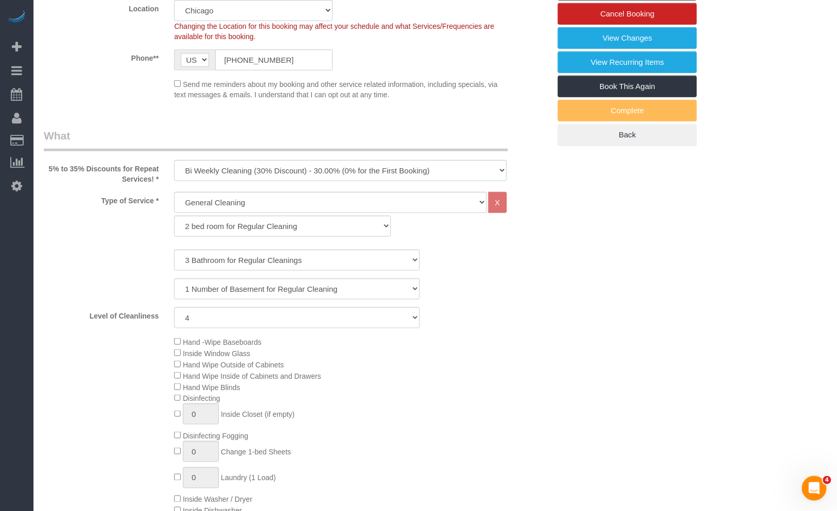
scroll to position [0, 0]
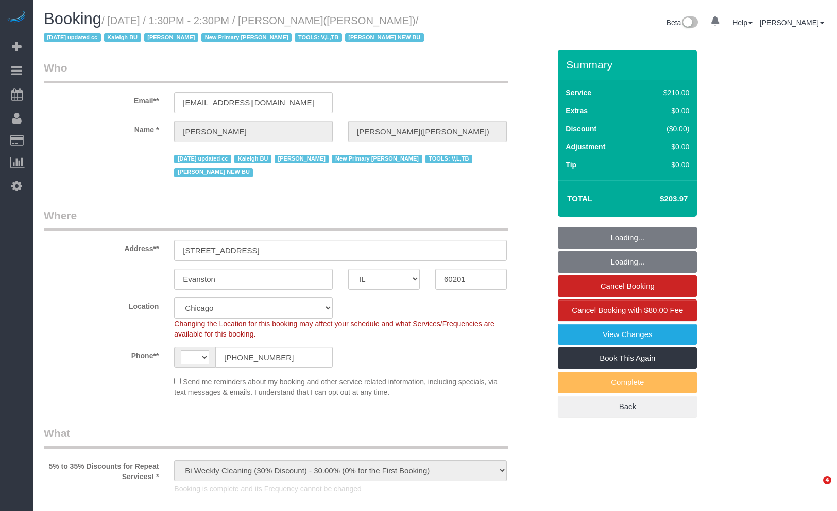
select select "IL"
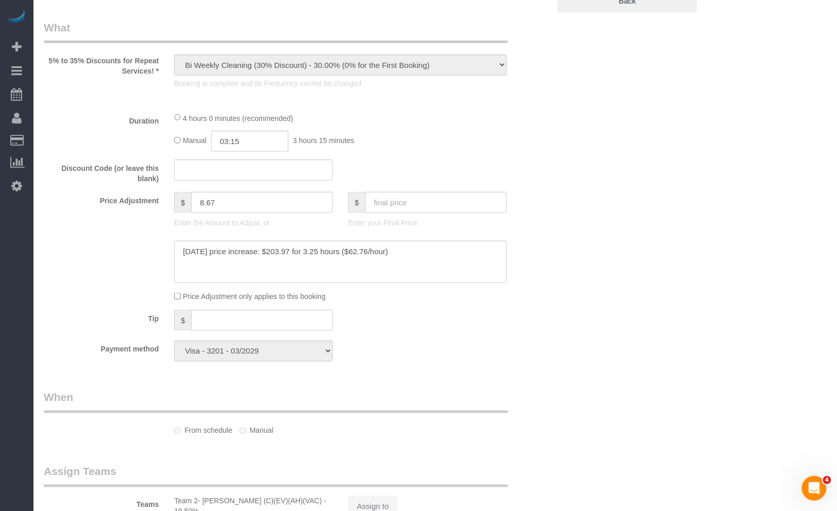
select select "object:603"
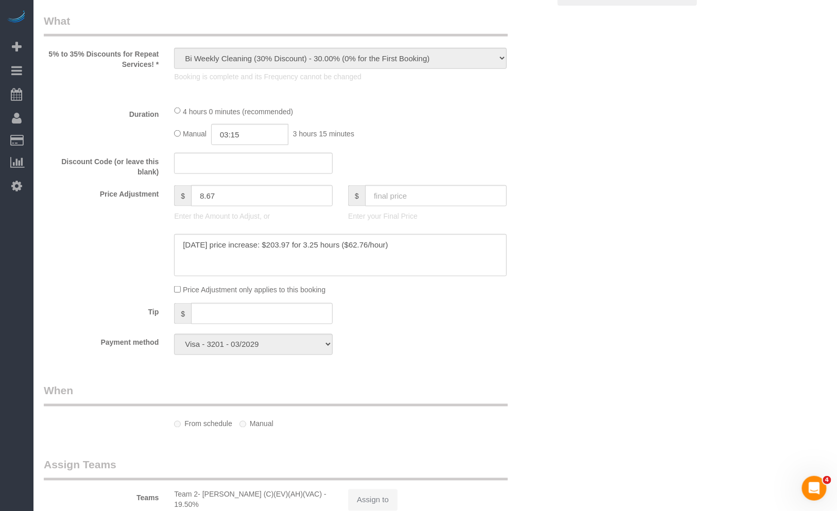
scroll to position [0, 0]
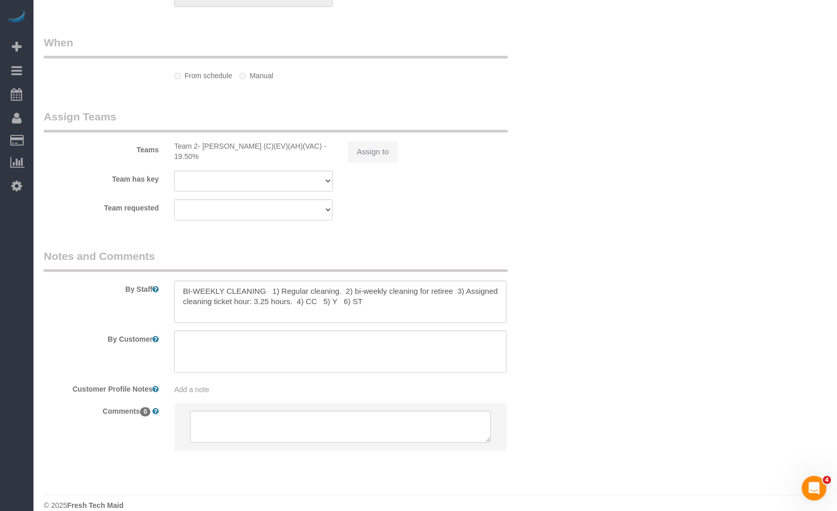
select select "string:[GEOGRAPHIC_DATA]"
select select "number:1"
select select "number:69"
select select "number:138"
select select "number:107"
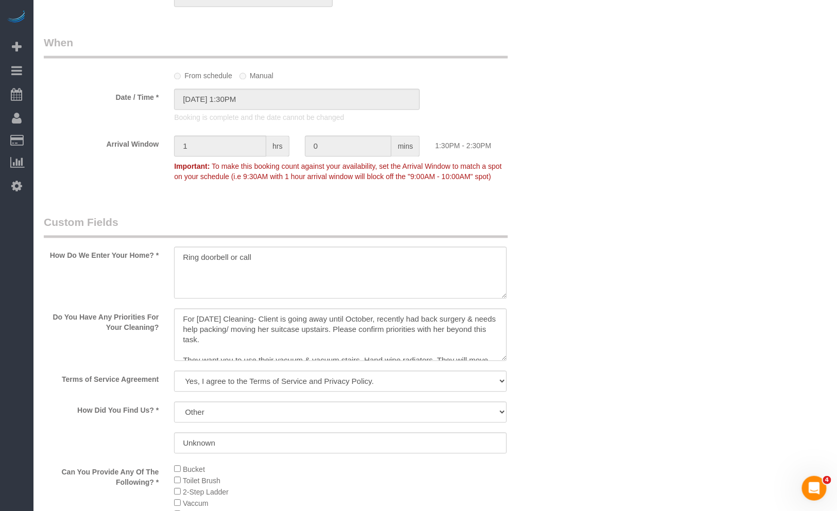
select select "512"
select select "3"
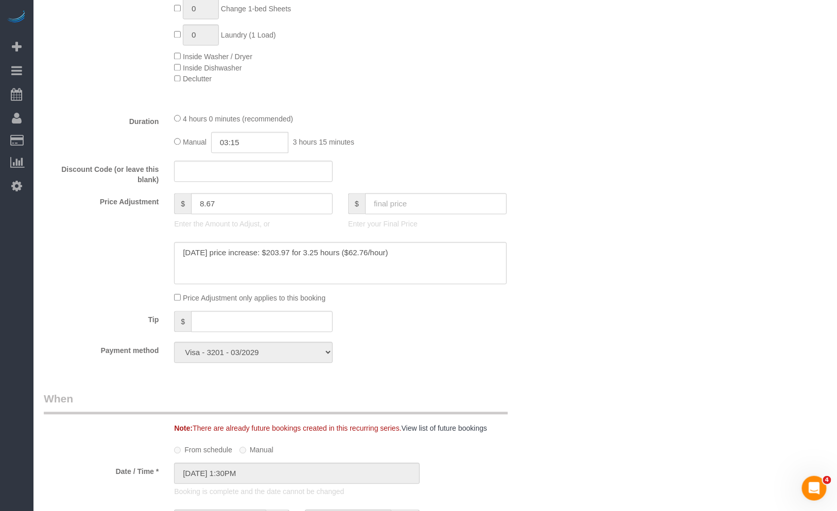
select select "3"
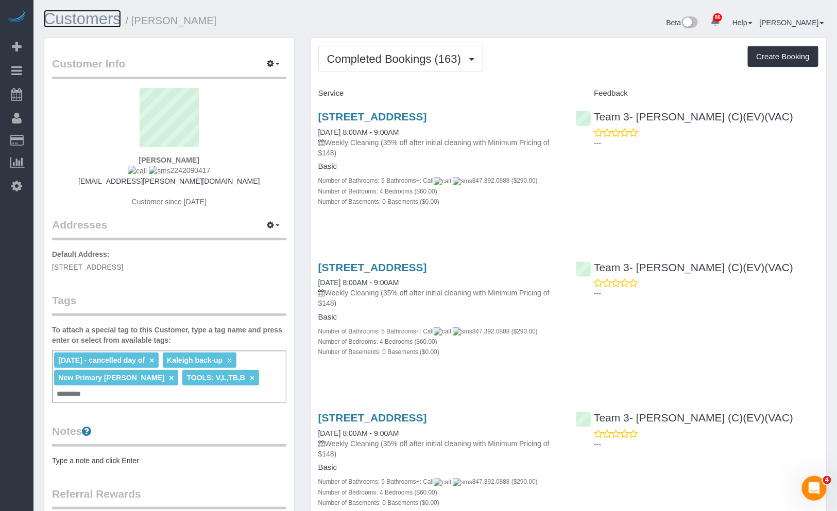
click at [79, 17] on link "Customers" at bounding box center [82, 19] width 77 height 18
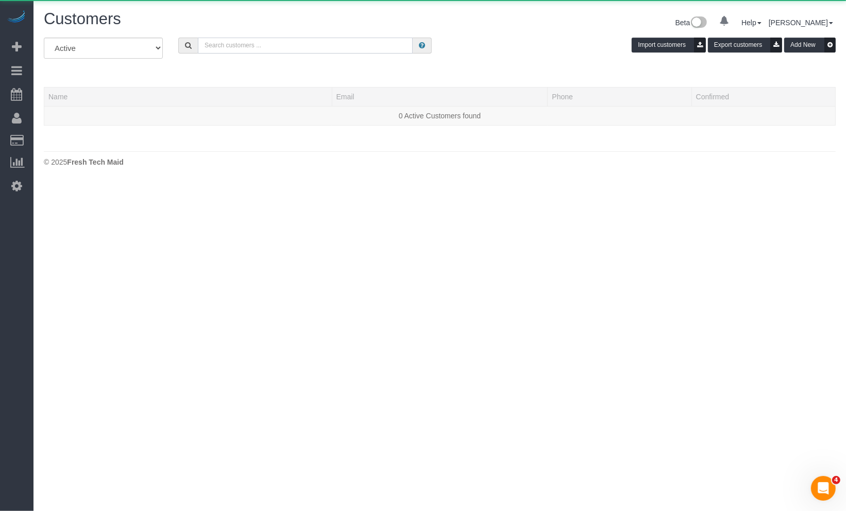
click at [302, 47] on input "text" at bounding box center [305, 46] width 215 height 16
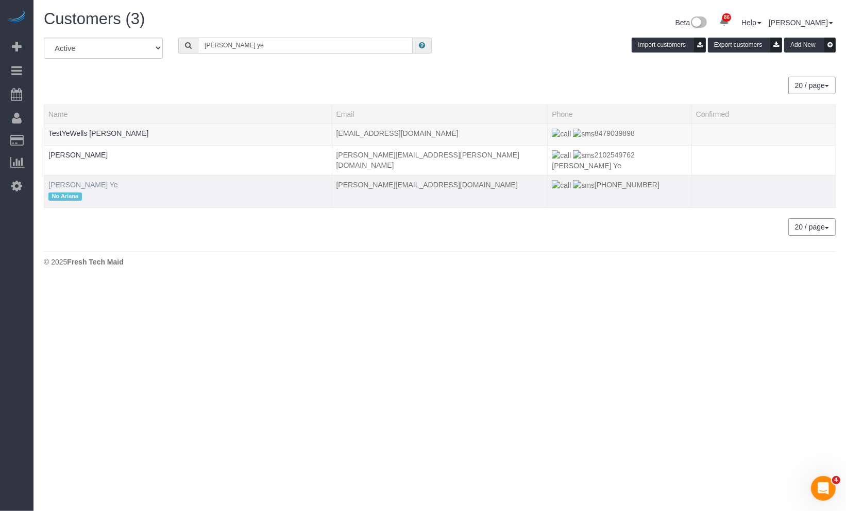
type input "Wells ye"
click at [68, 181] on link "Wells Ye" at bounding box center [83, 185] width 70 height 8
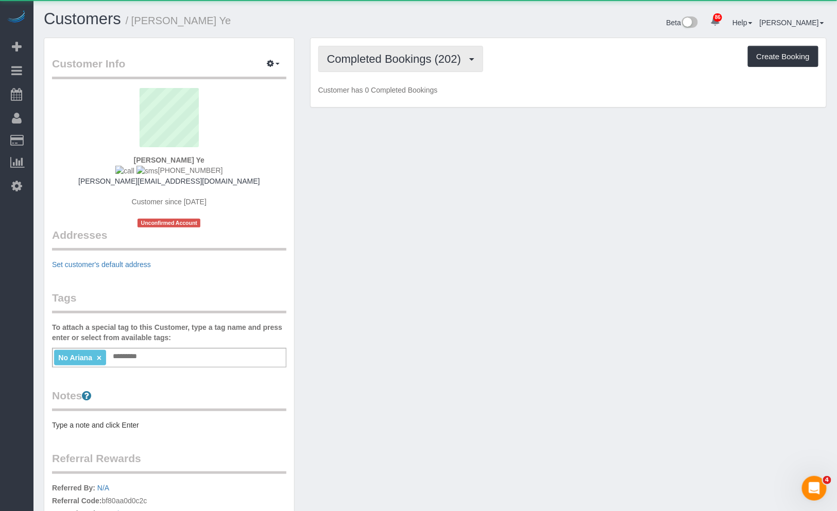
click at [371, 62] on span "Completed Bookings (202)" at bounding box center [396, 59] width 139 height 13
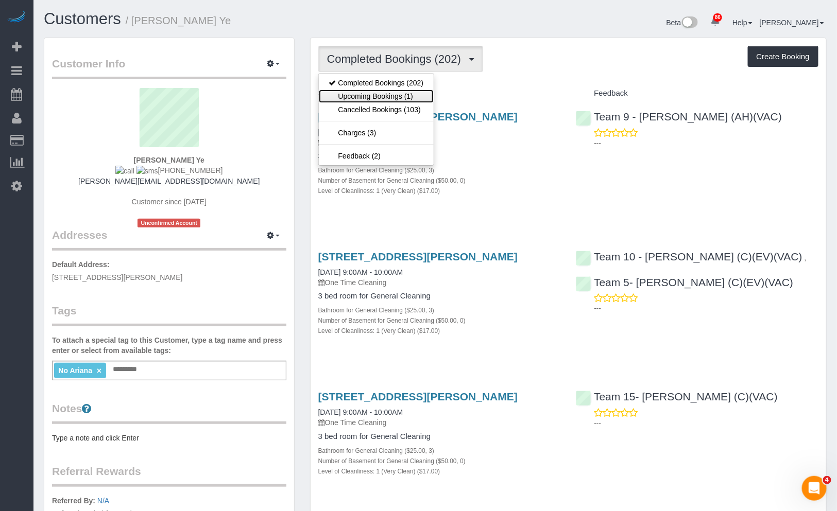
click at [414, 93] on link "Upcoming Bookings (1)" at bounding box center [376, 96] width 115 height 13
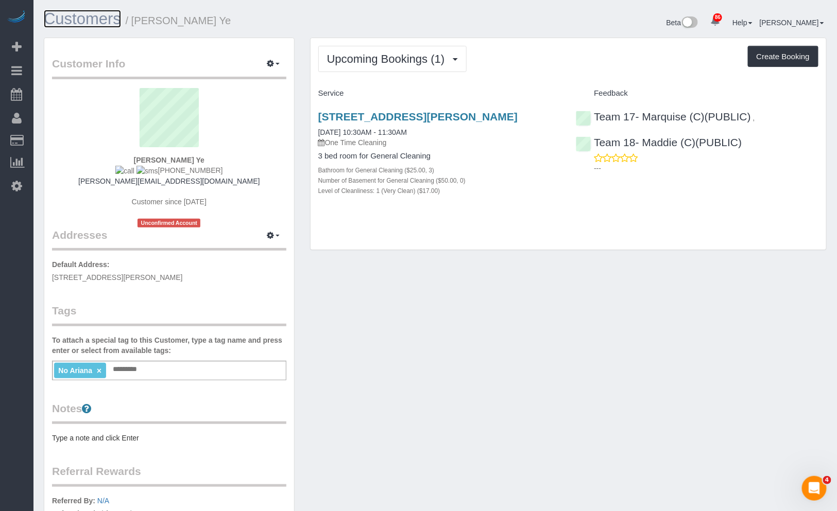
click at [67, 24] on link "Customers" at bounding box center [82, 19] width 77 height 18
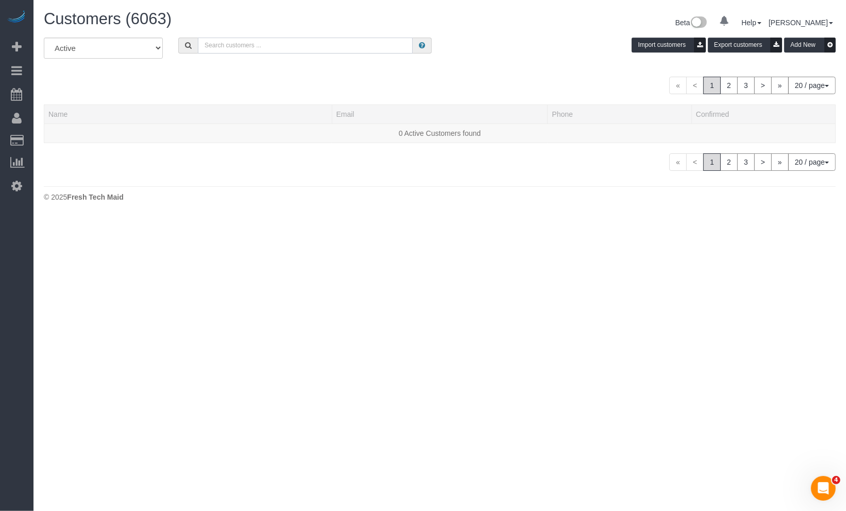
click at [241, 43] on input "text" at bounding box center [305, 46] width 215 height 16
paste input "Alexandra Liben-Coven"
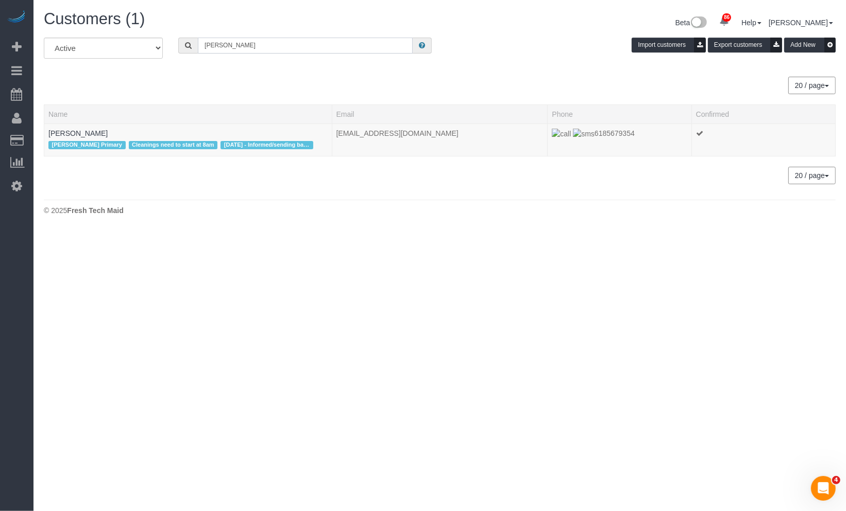
drag, startPoint x: 286, startPoint y: 44, endPoint x: 127, endPoint y: 38, distance: 159.3
click at [134, 39] on div "All Active Archived Alexandra Liben-Coven Import customers Export customers Add…" at bounding box center [439, 52] width 807 height 29
paste input "udrey Griffi"
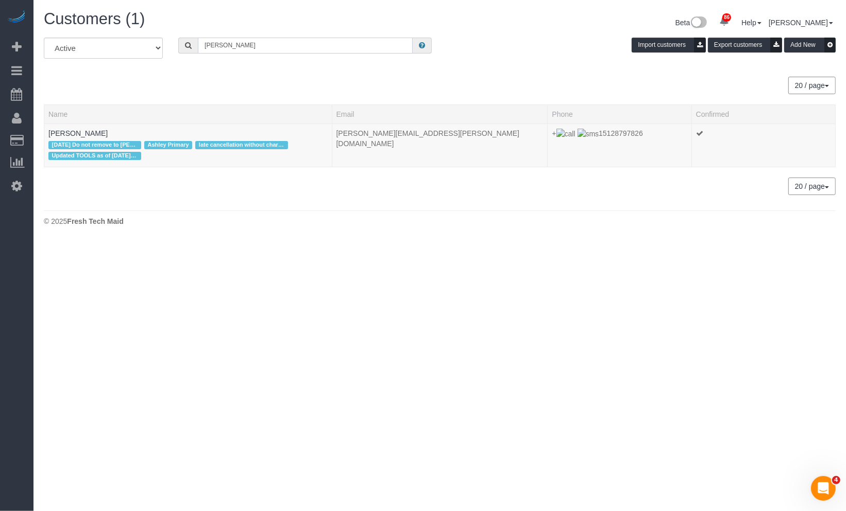
drag, startPoint x: 275, startPoint y: 44, endPoint x: 114, endPoint y: 40, distance: 160.8
click at [114, 40] on div "All Active Archived Audrey Griffin Import customers Export customers Add New" at bounding box center [439, 52] width 807 height 29
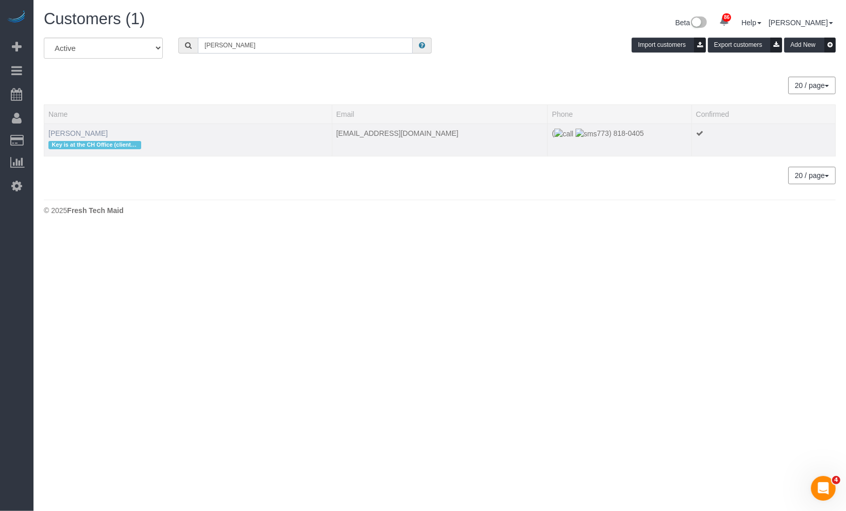
type input "Liz plattis"
click at [75, 130] on link "Liz Plattis" at bounding box center [77, 133] width 59 height 8
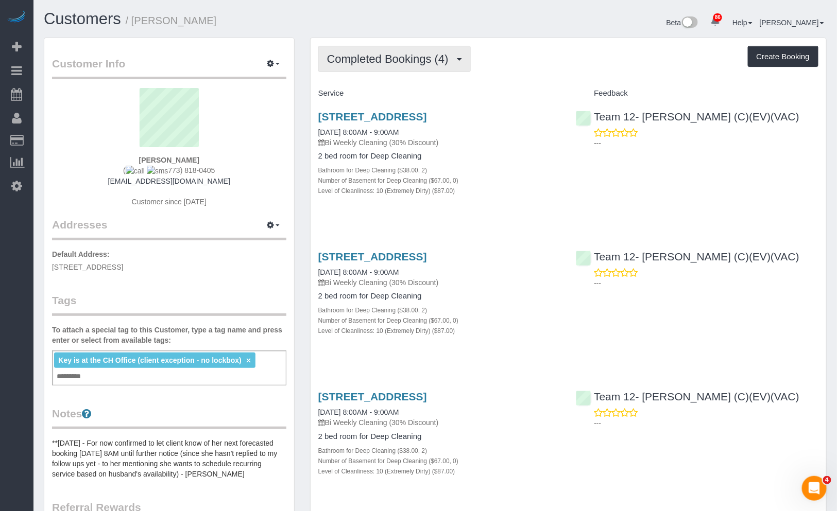
click at [418, 70] on button "Completed Bookings (4)" at bounding box center [394, 59] width 152 height 26
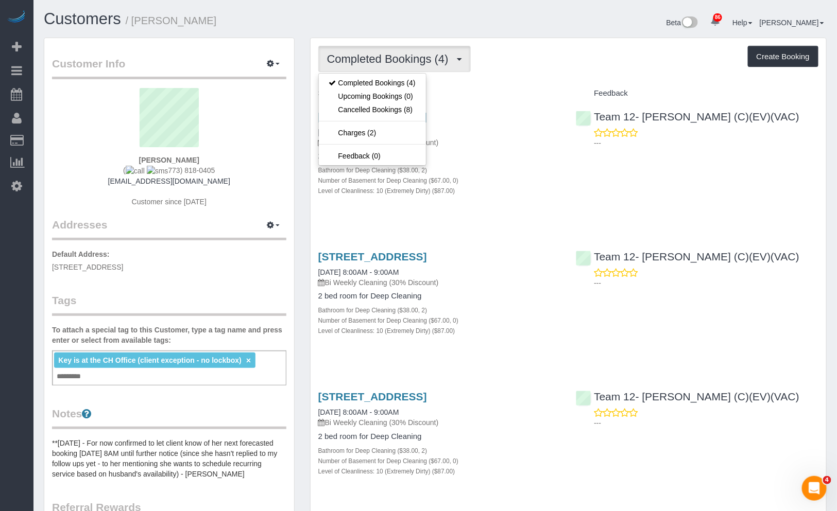
click at [564, 52] on div "Completed Bookings (4) Completed Bookings (4) Upcoming Bookings (0) Cancelled B…" at bounding box center [568, 59] width 500 height 26
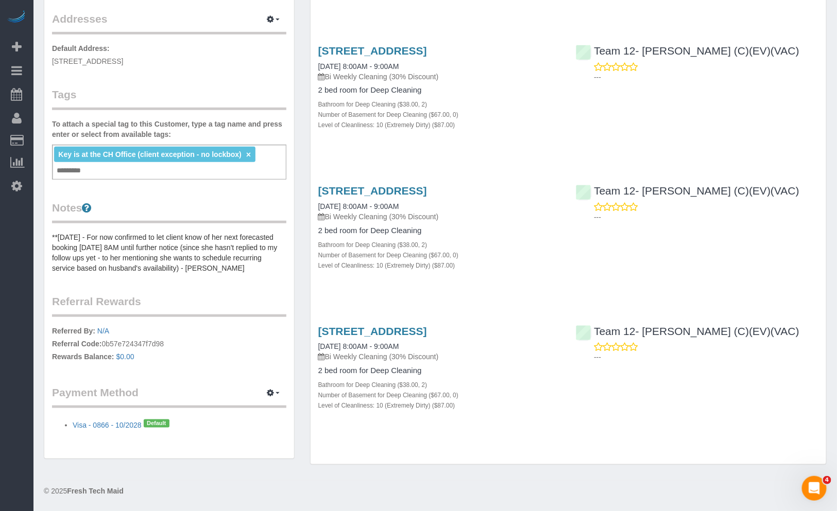
scroll to position [81, 0]
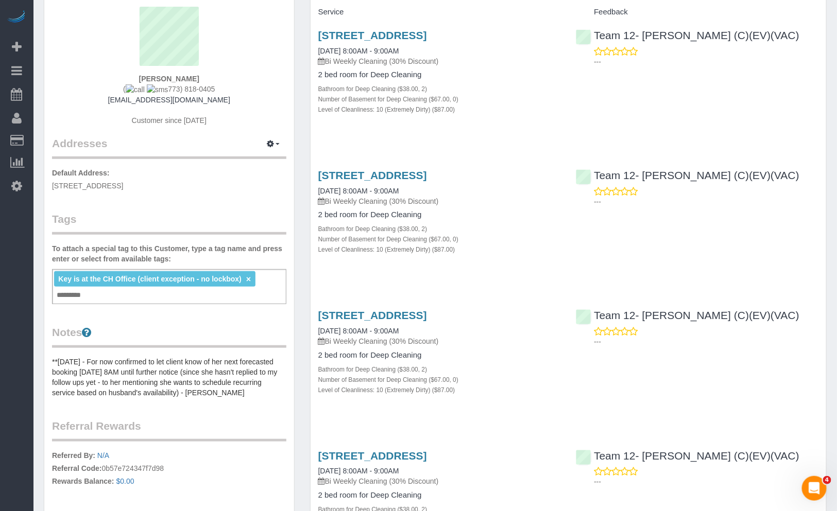
drag, startPoint x: 215, startPoint y: 91, endPoint x: 160, endPoint y: 92, distance: 55.1
click at [160, 92] on div "Liz Plattis ( 773) 818-0405 lplattis@gmail.com Customer since 2025" at bounding box center [169, 71] width 234 height 129
copy span "773) 818-0405"
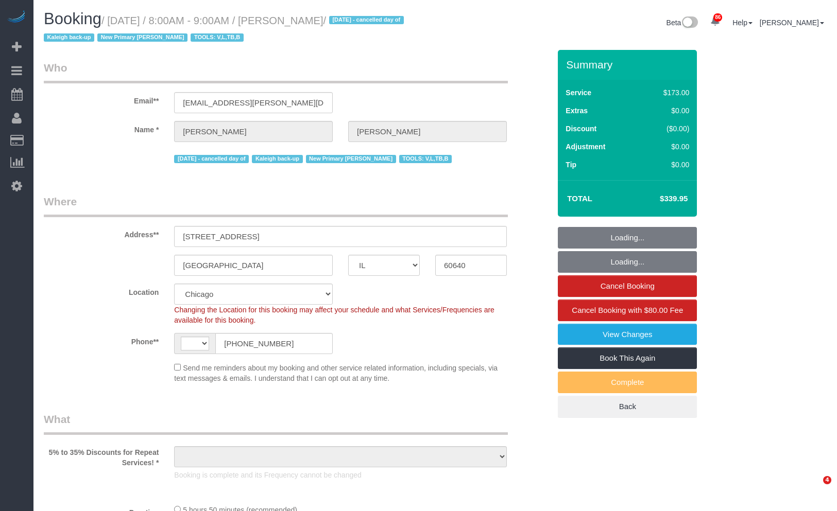
select select "IL"
select select "number:1"
select select "number:69"
select select "number:139"
select select "string:US"
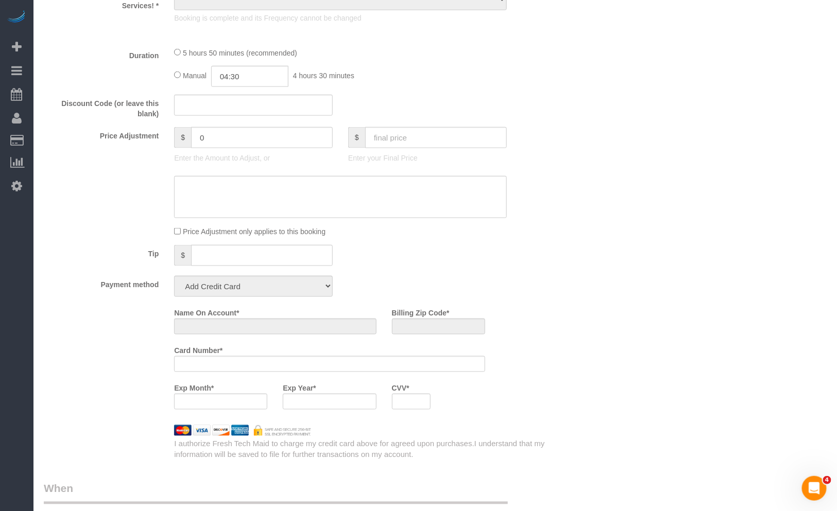
select select "5"
select select "4"
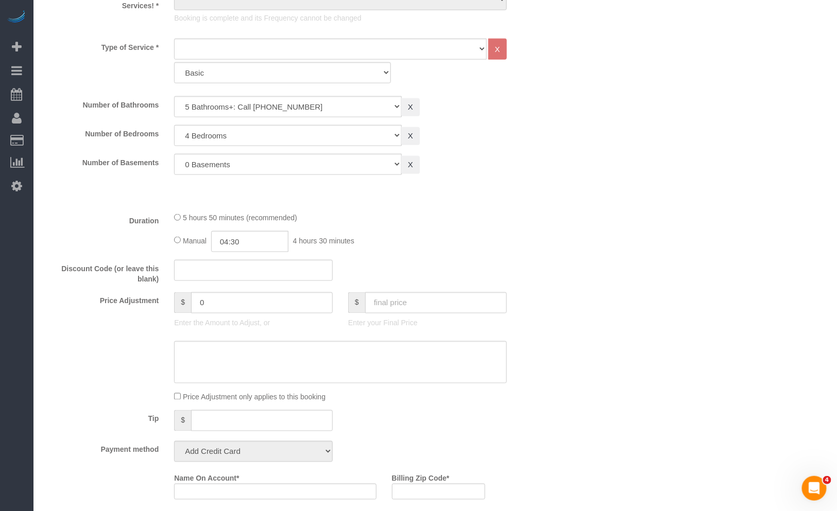
select select "object:1239"
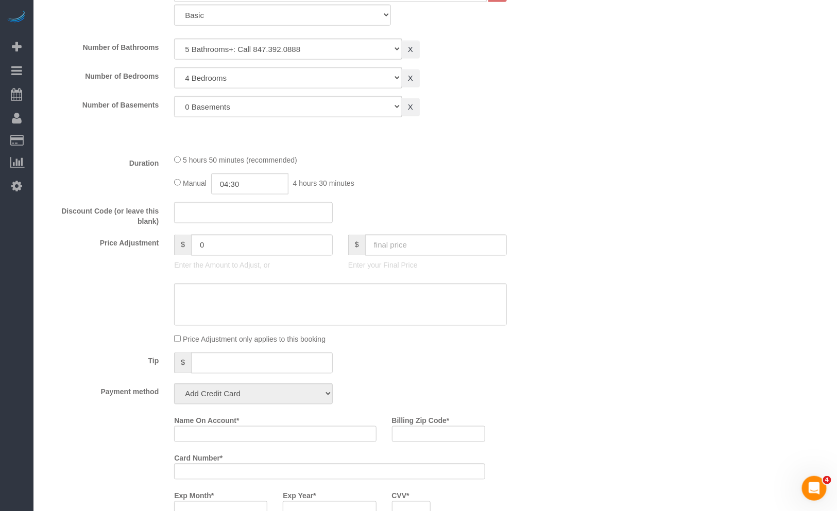
select select "5"
select select "4"
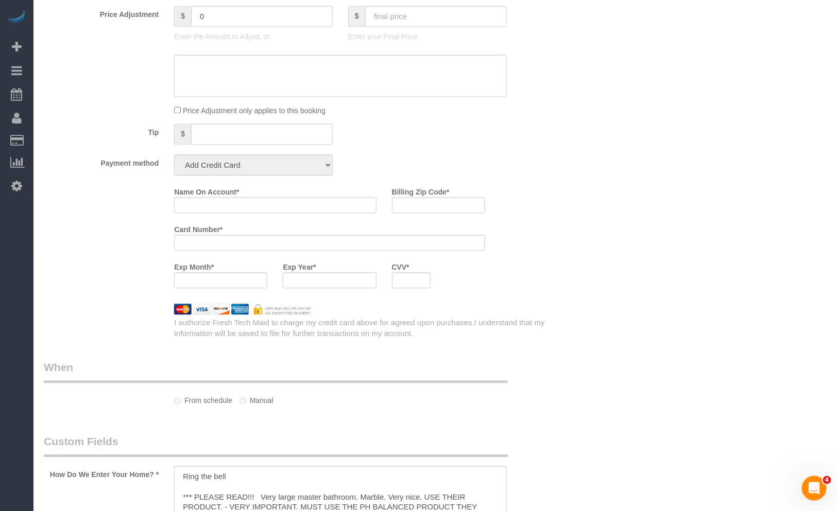
select select "string:fspay-4531d60e-d4ba-42a1-b7db-532ad7b7b86f"
select select "spot1"
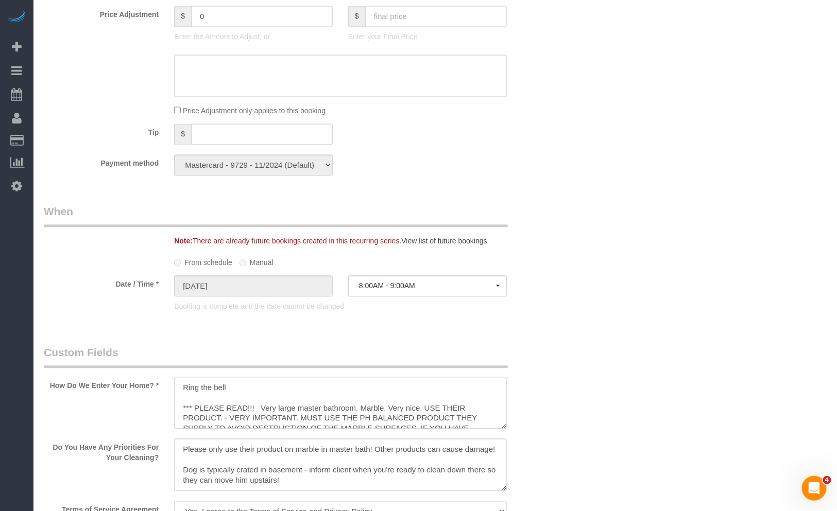
select select "object:1321"
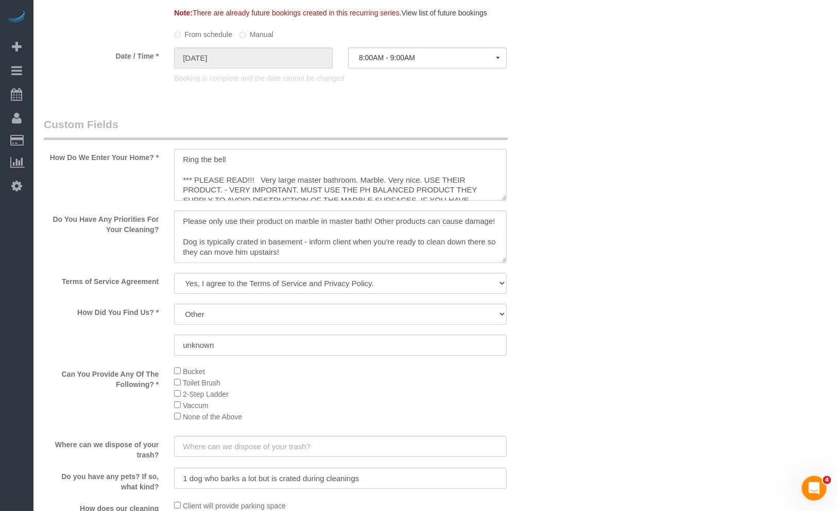
scroll to position [1030, 0]
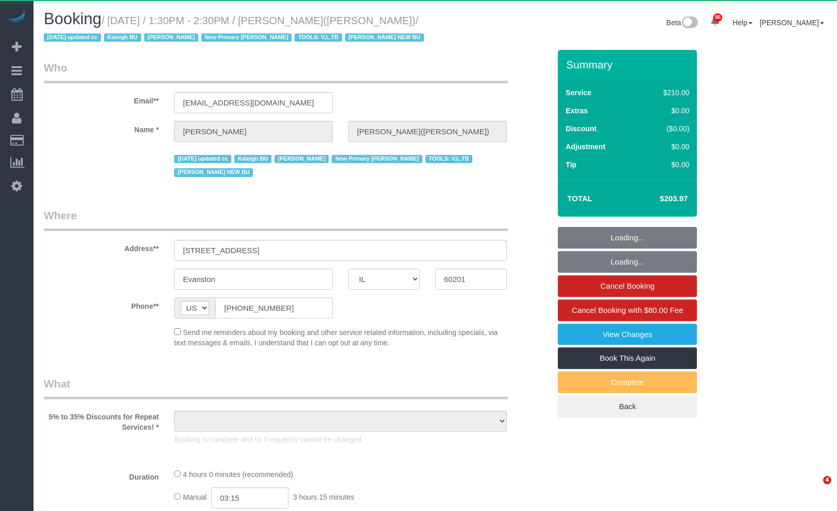
select select "IL"
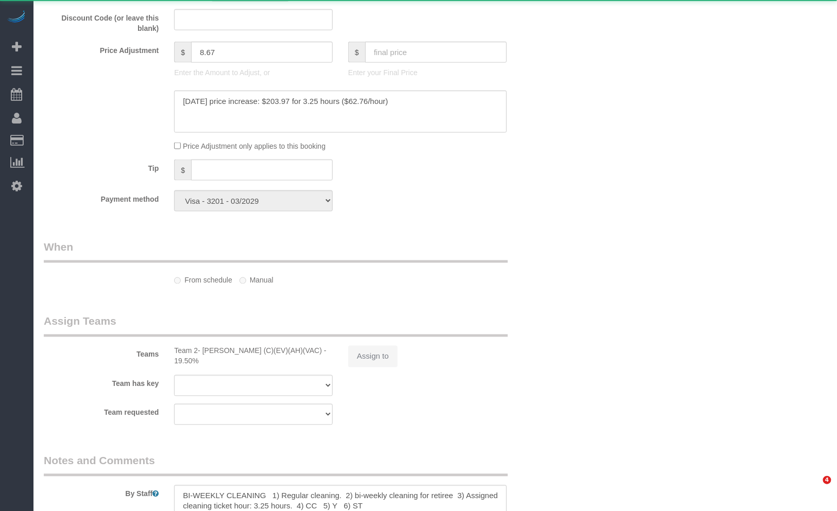
select select "object:1066"
select select "number:1"
select select "number:69"
select select "number:138"
select select "number:107"
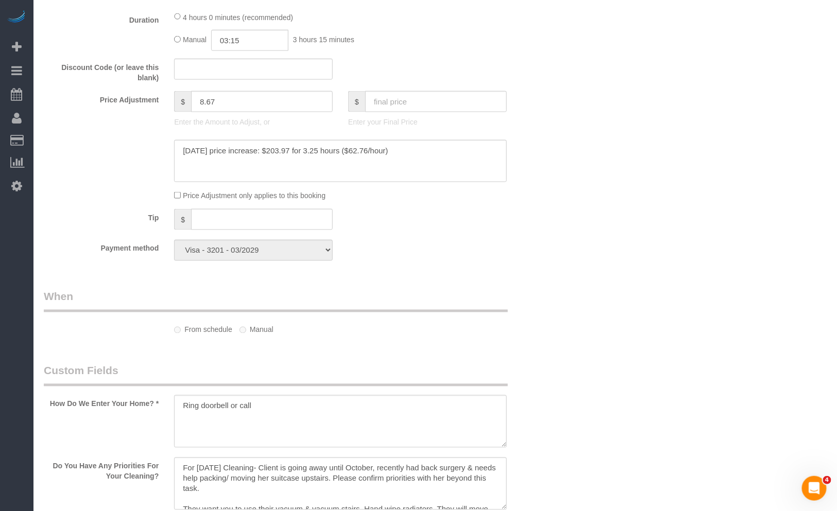
scroll to position [965, 0]
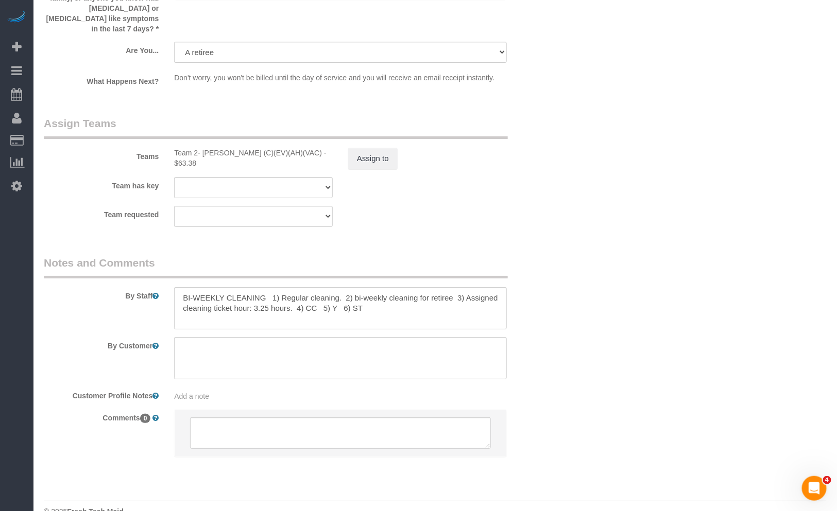
select select "512"
select select "3"
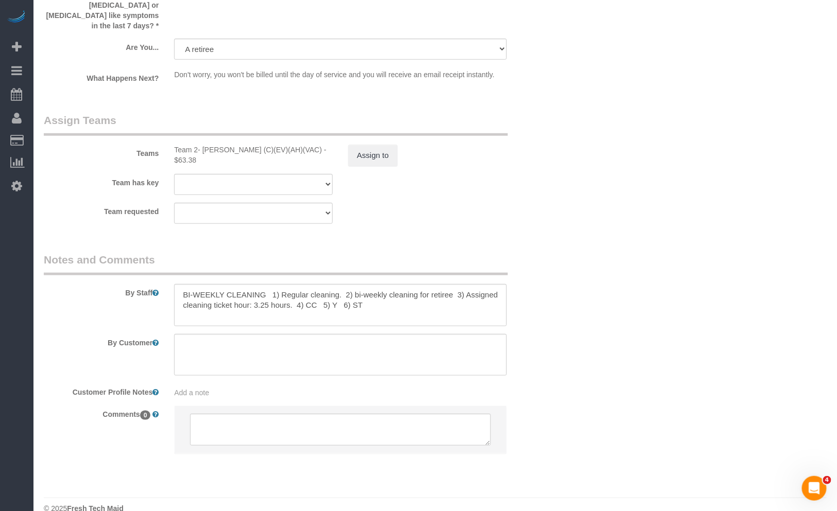
select select "object:1300"
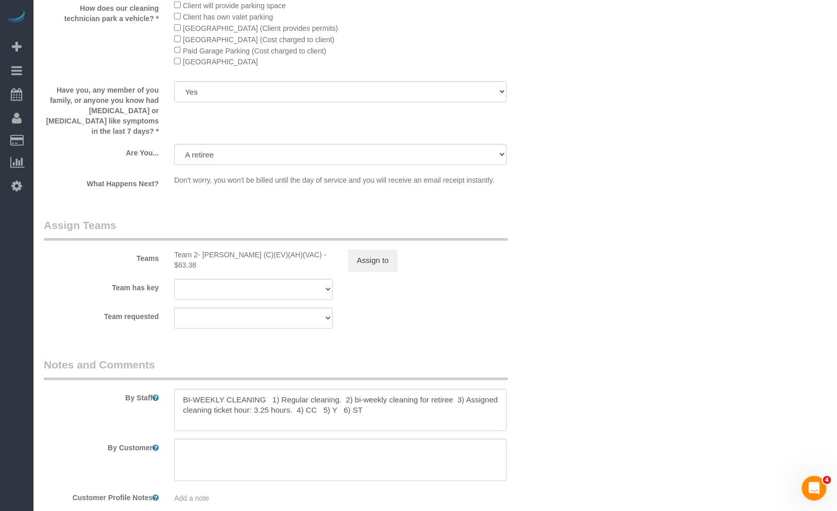
scroll to position [1850, 0]
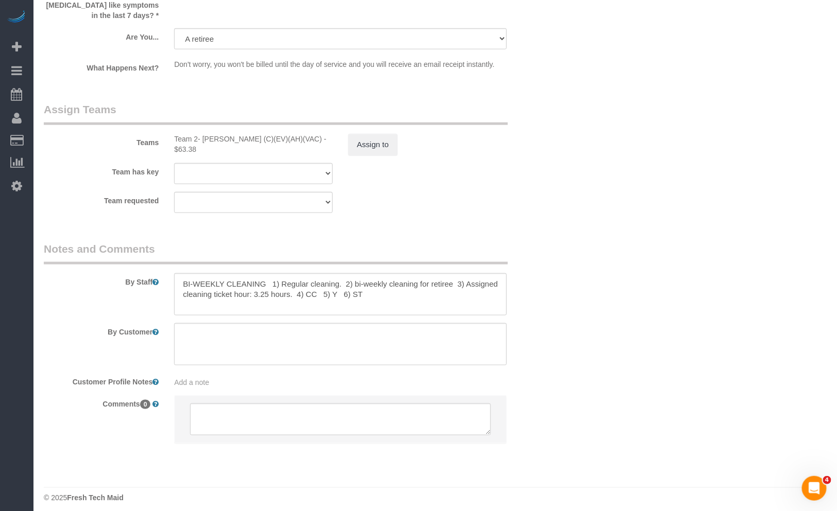
select select "3"
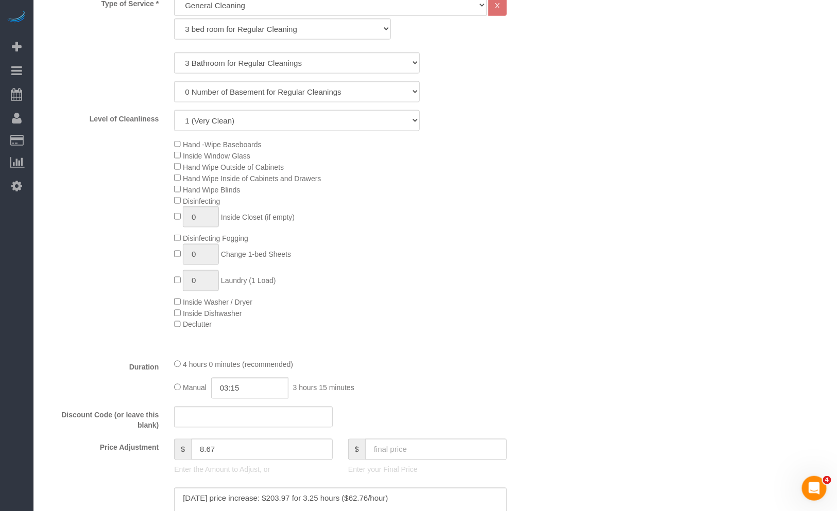
scroll to position [0, 0]
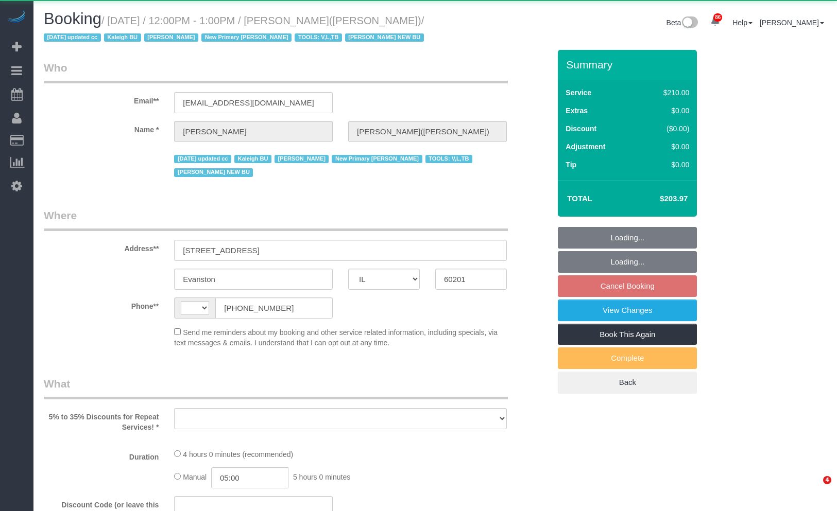
select select "IL"
select select "number:1"
select select "number:69"
select select "number:138"
select select "number:107"
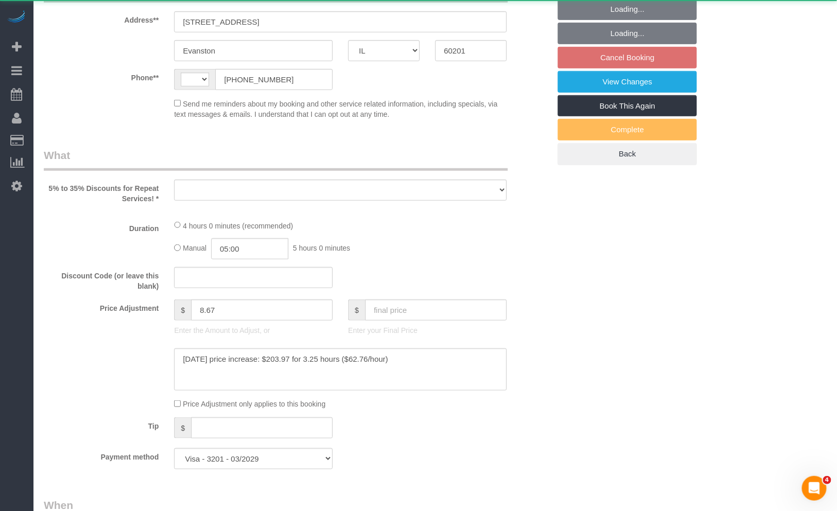
select select "string:[GEOGRAPHIC_DATA]"
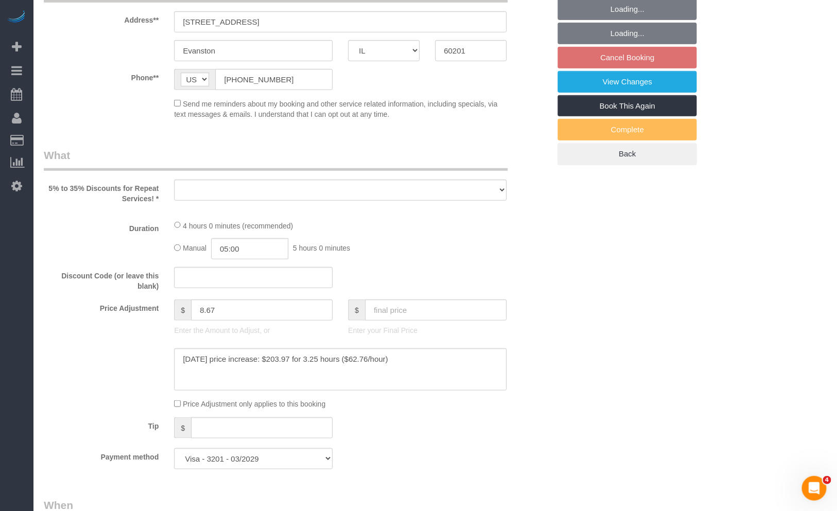
select select "object:1286"
select select "512"
select select "3"
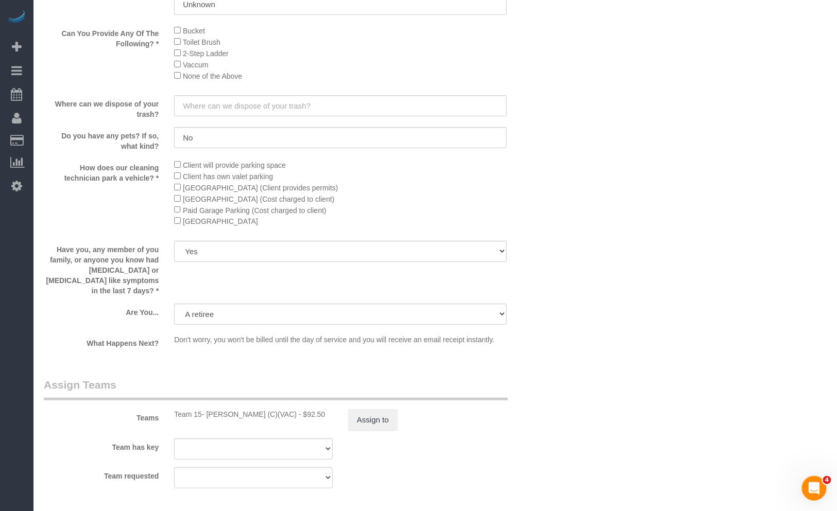
select select "object:1304"
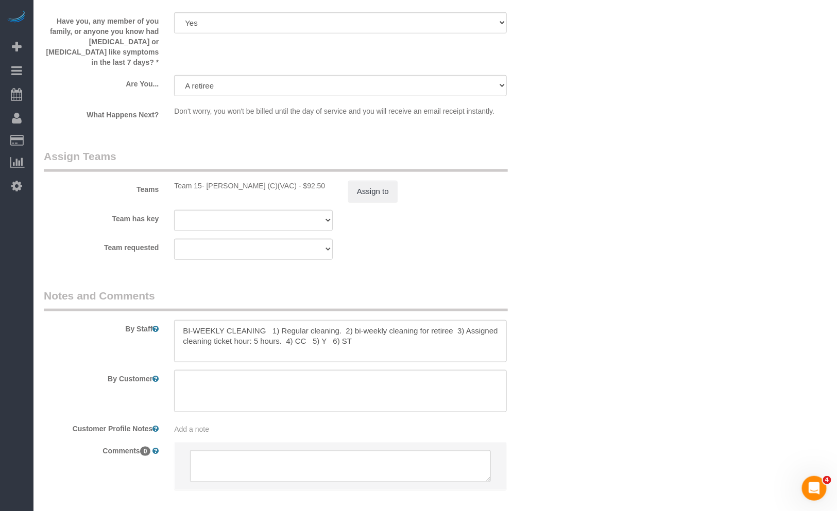
scroll to position [1811, 0]
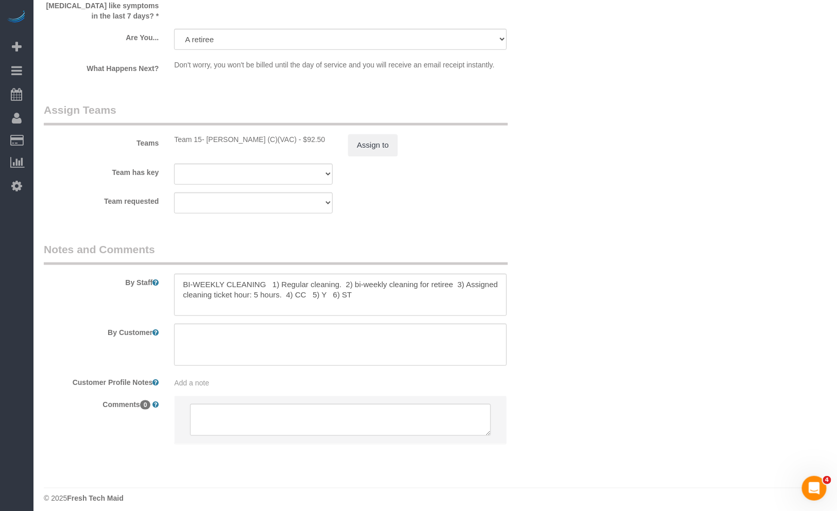
select select "3"
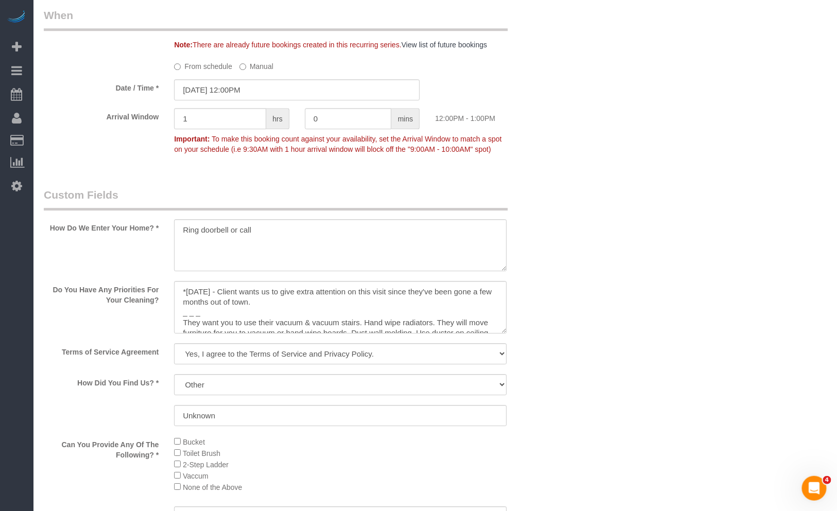
scroll to position [1239, 0]
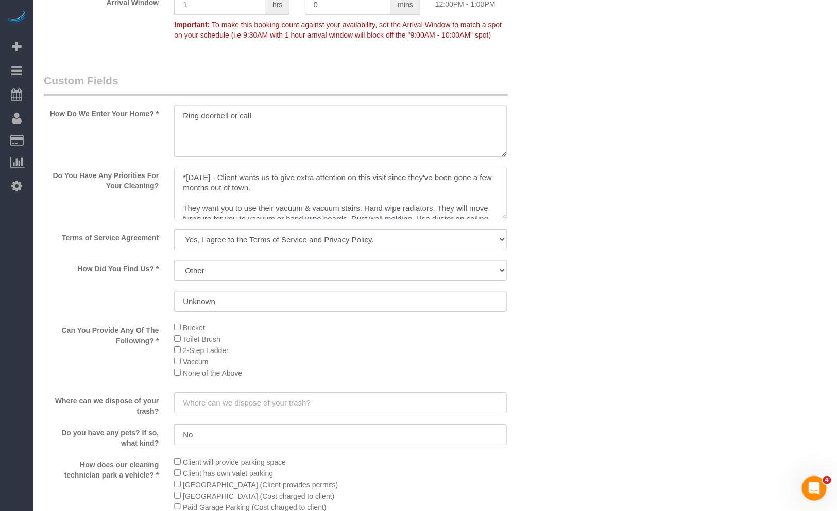
click at [377, 191] on textarea at bounding box center [340, 193] width 333 height 53
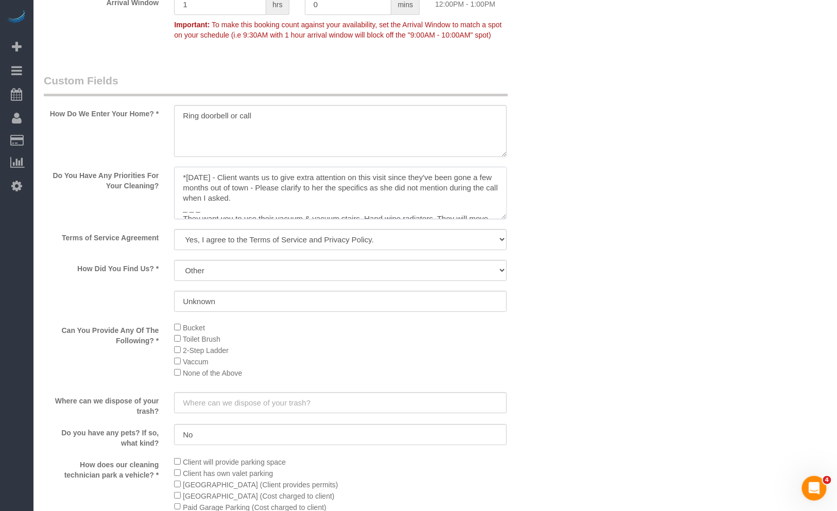
type textarea "*10/2/2025 - Client wants us to give extra attention on this visit since they'v…"
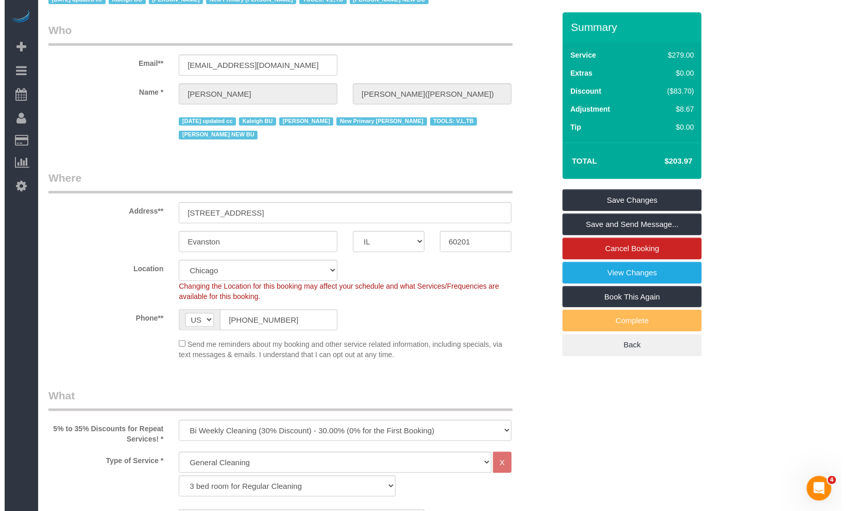
scroll to position [0, 0]
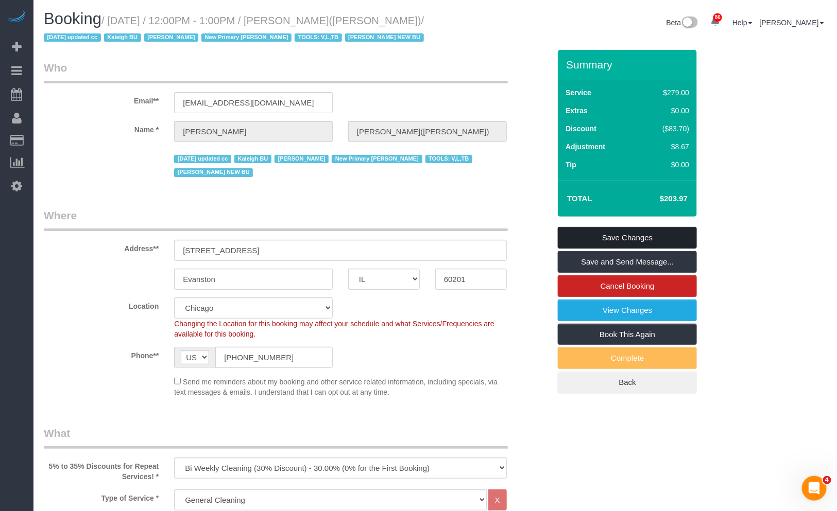
click at [625, 240] on link "Save Changes" at bounding box center [627, 238] width 139 height 22
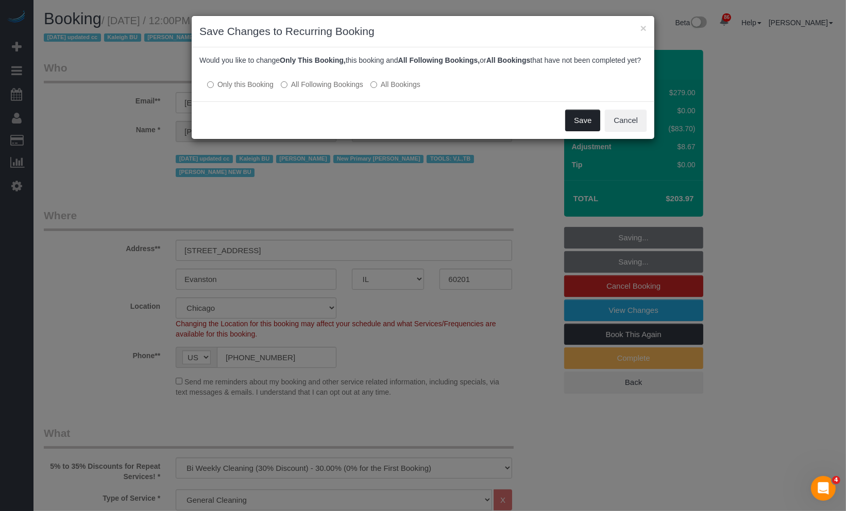
click at [590, 126] on button "Save" at bounding box center [582, 121] width 35 height 22
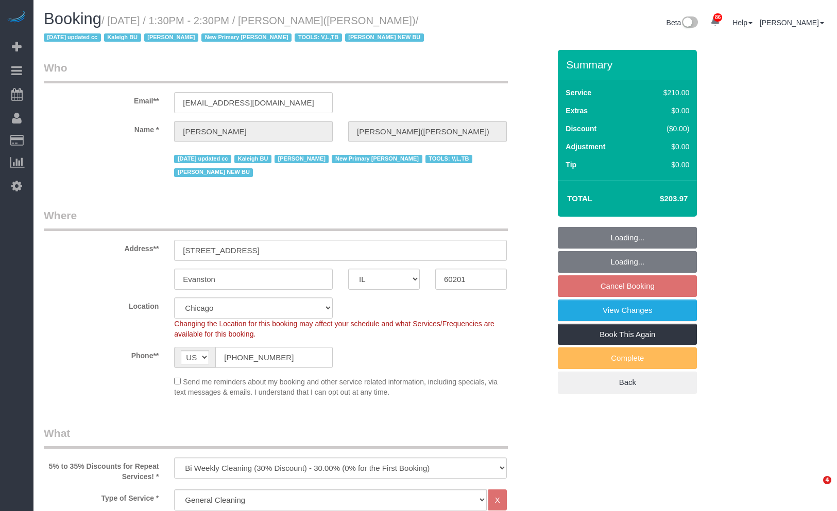
select select "IL"
select select "512"
select select "number:1"
select select "number:69"
select select "number:138"
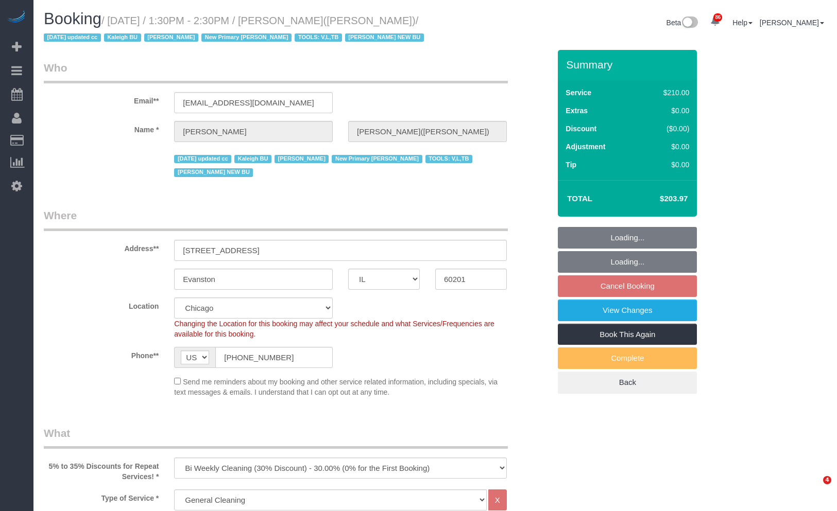
select select "number:107"
select select "3"
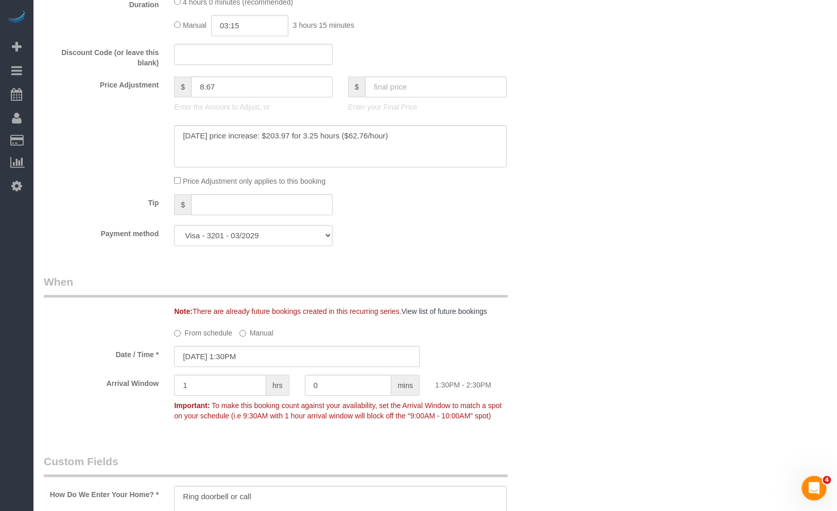
scroll to position [515, 0]
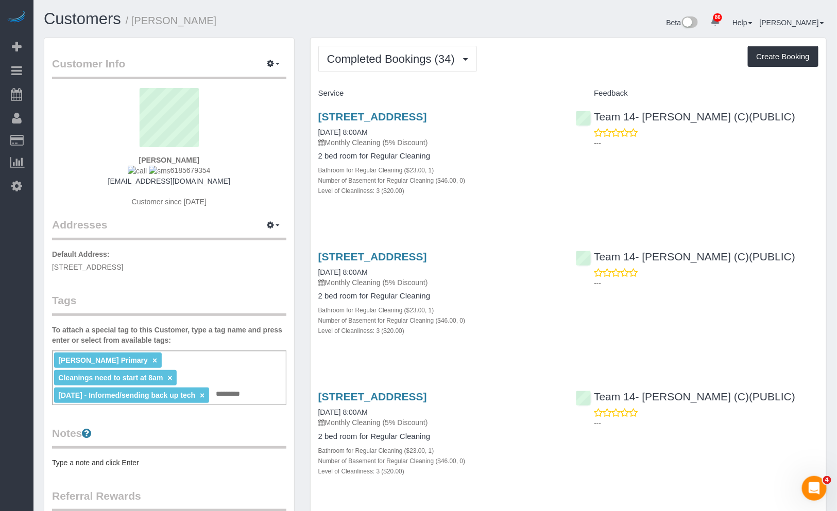
drag, startPoint x: 217, startPoint y: 172, endPoint x: 157, endPoint y: 173, distance: 59.8
click at [157, 173] on div "Alexandra Liben-Coven 6185679354 libencoven@gmail.com Customer since 2023" at bounding box center [169, 152] width 234 height 129
copy span "6185679354"
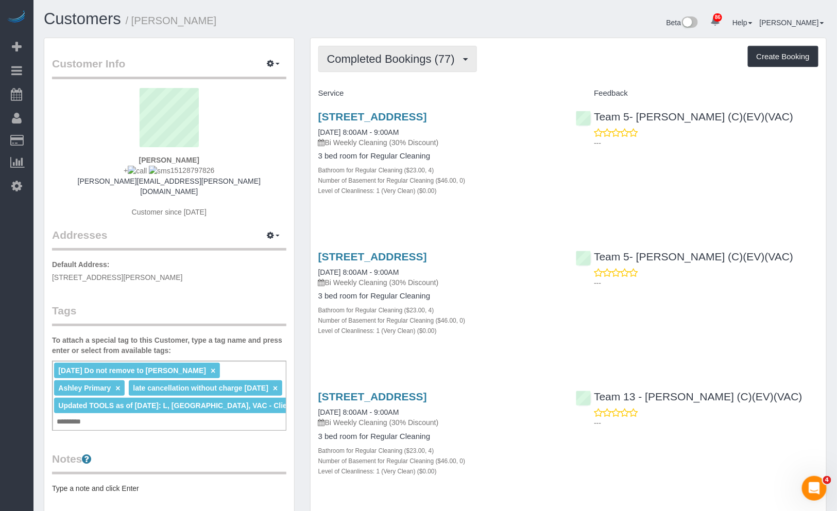
click at [411, 65] on button "Completed Bookings (77)" at bounding box center [397, 59] width 159 height 26
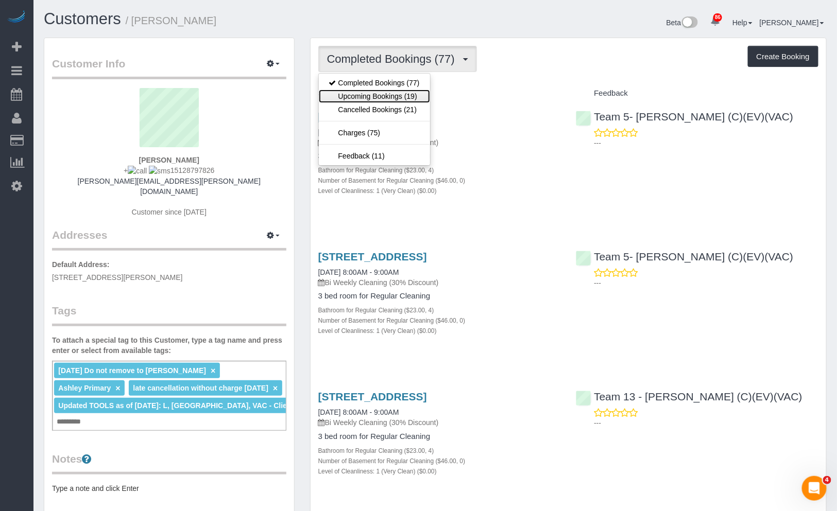
click at [419, 94] on link "Upcoming Bookings (19)" at bounding box center [374, 96] width 111 height 13
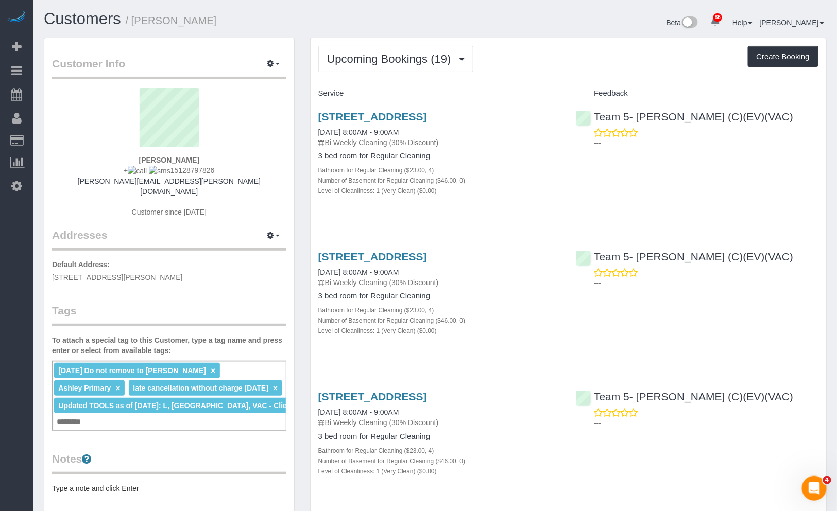
drag, startPoint x: 213, startPoint y: 166, endPoint x: 163, endPoint y: 168, distance: 49.5
click at [163, 168] on div "[PERSON_NAME] + 15128797826 [PERSON_NAME][EMAIL_ADDRESS][PERSON_NAME][DOMAIN_NA…" at bounding box center [169, 158] width 234 height 140
copy span "15128797826"
drag, startPoint x: 315, startPoint y: 110, endPoint x: 526, endPoint y: 111, distance: 211.2
click at [526, 111] on div "2918 N Racine, Chicago, IL 60657 10/07/2025 8:00AM - 9:00AM Bi Weekly Cleaning …" at bounding box center [440, 159] width 258 height 114
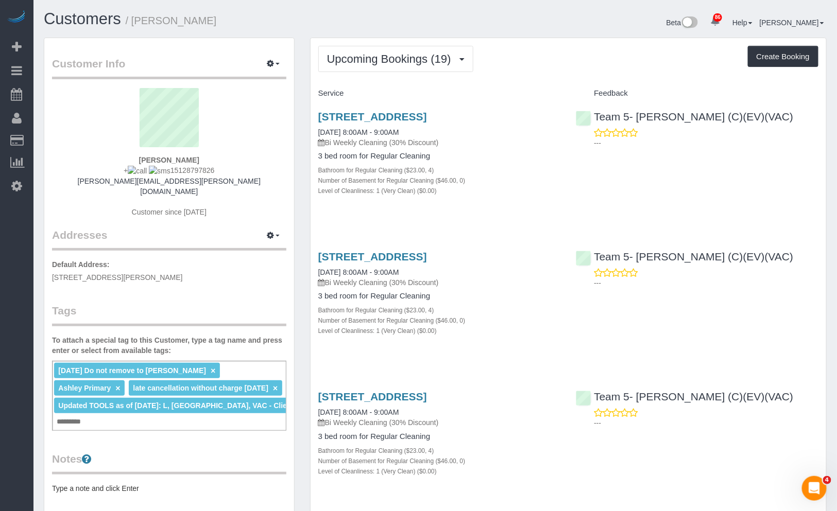
copy link "2918 N Racine, Chicago, IL 60657"
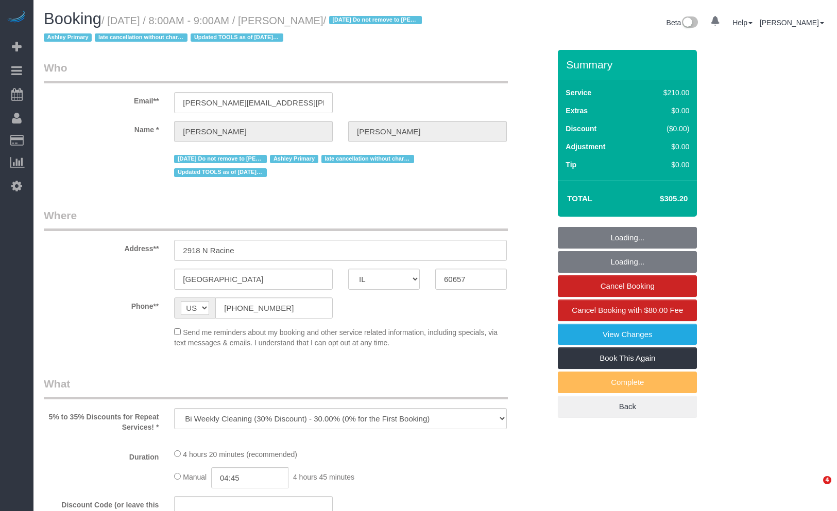
select select "IL"
select select "number:1"
select select "number:66"
select select "number:139"
select select "number:106"
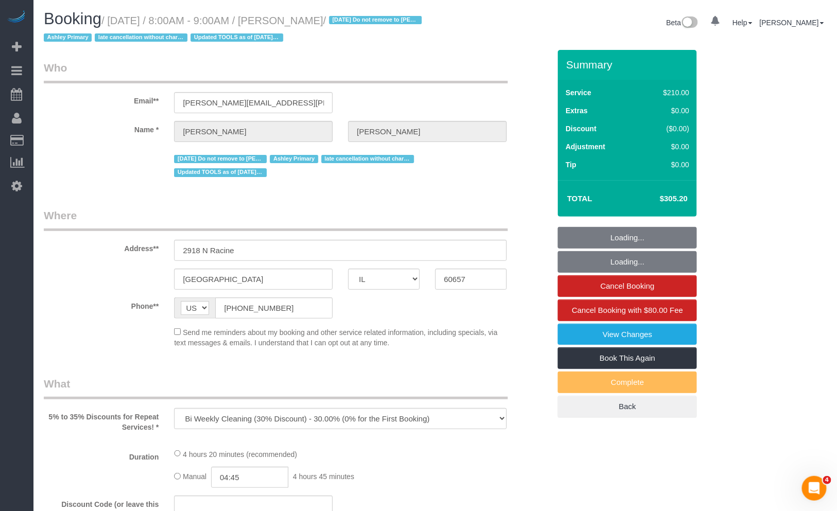
select select "string:fspay-1455eeb4-d992-4c7c-a082-5b71c23a100a"
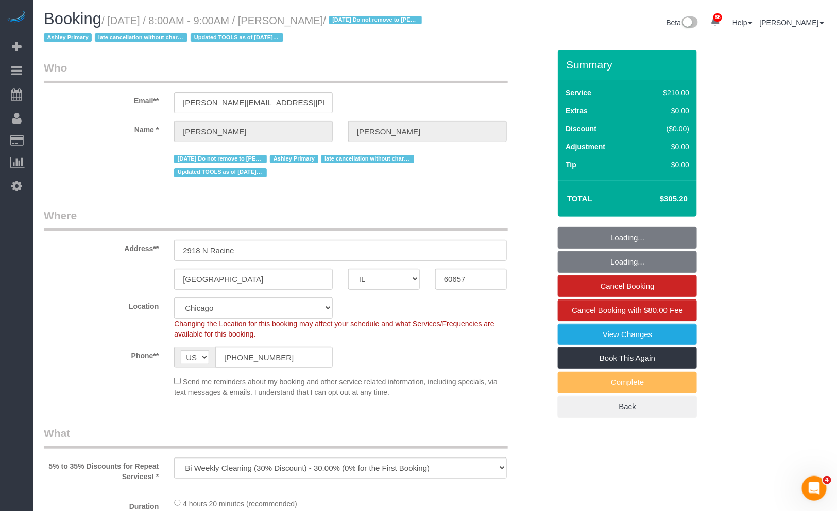
select select "object:1291"
select select "512"
select select "4"
select select "spot1"
select select "4"
